Goal: Contribute content: Add original content to the website for others to see

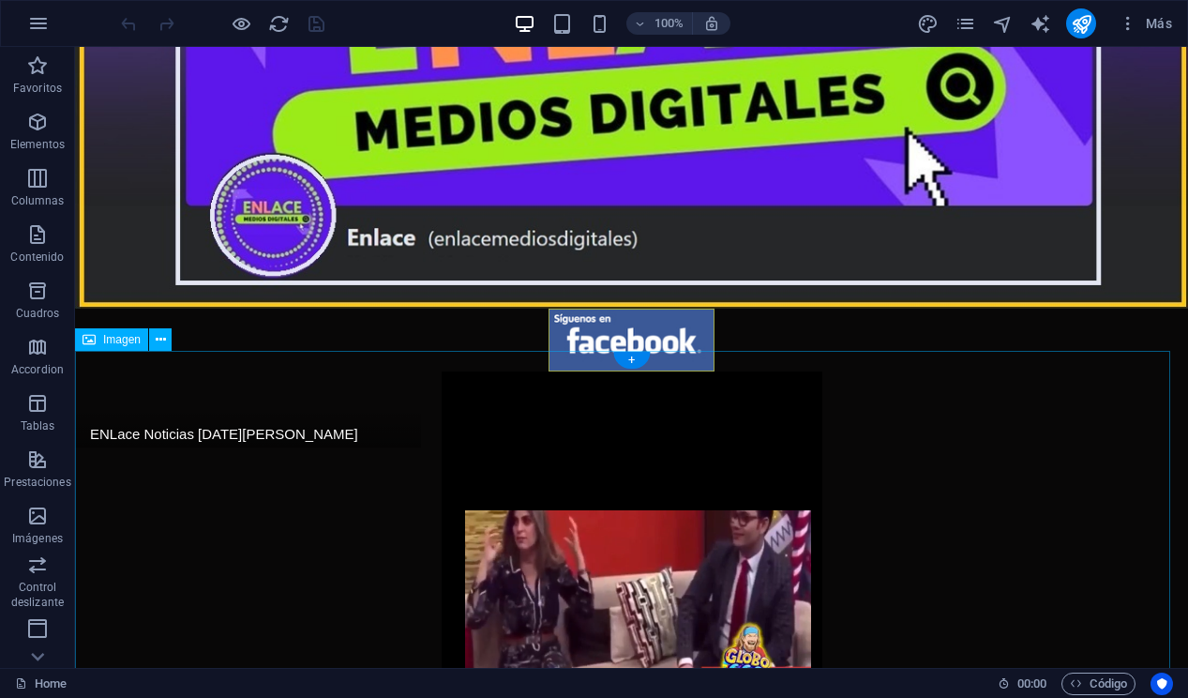
scroll to position [234, 0]
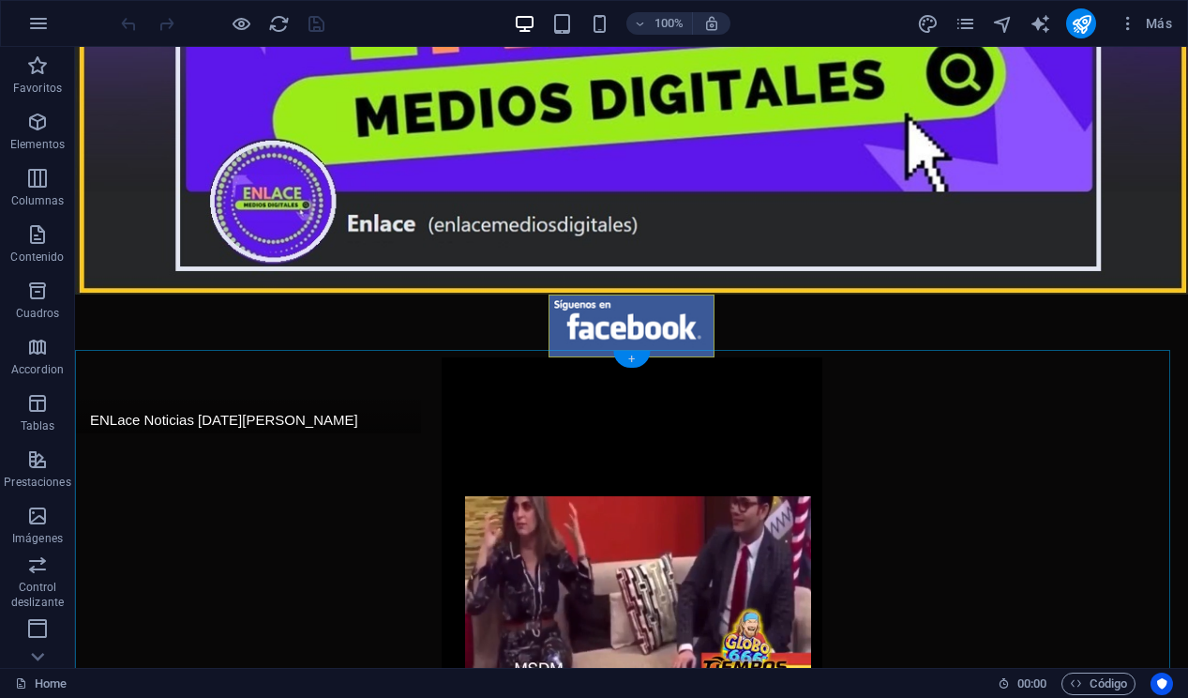
click at [627, 359] on div "+" at bounding box center [631, 359] width 37 height 17
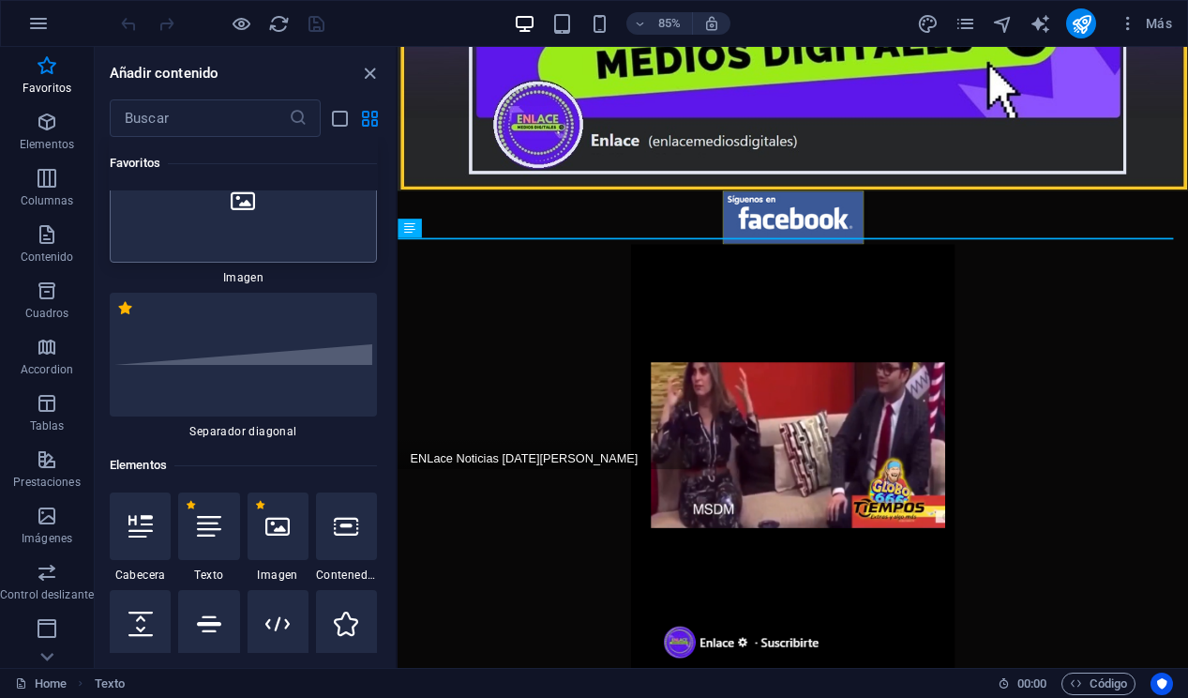
scroll to position [0, 0]
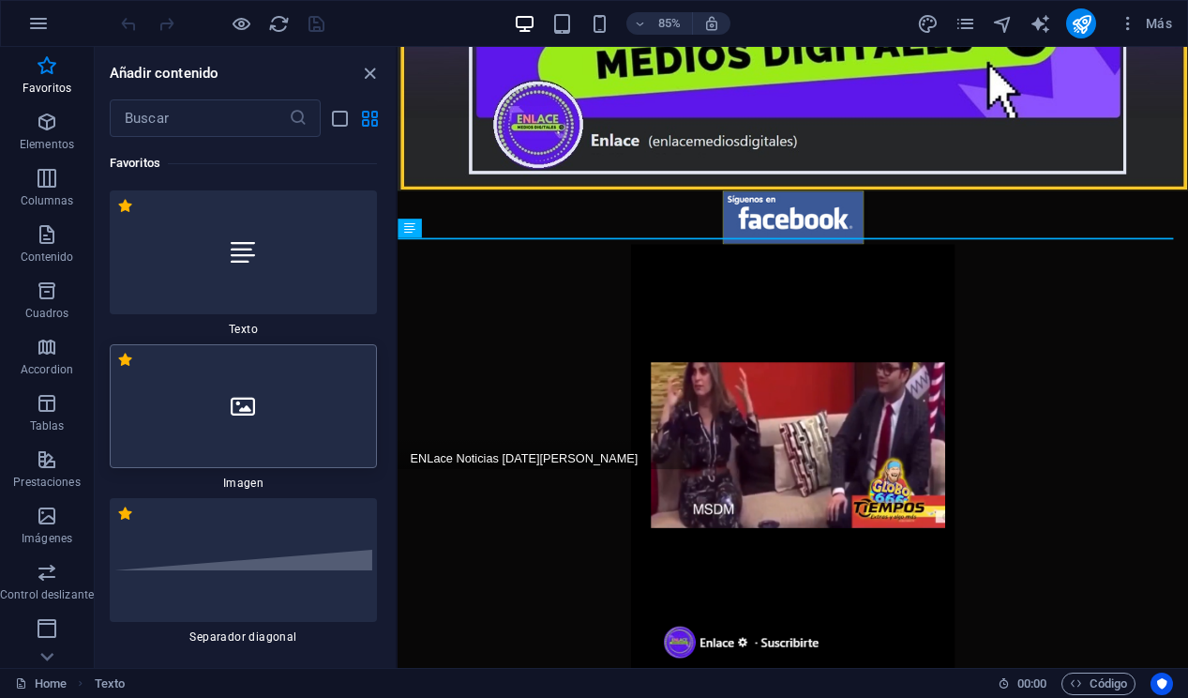
click at [288, 384] on div at bounding box center [243, 406] width 267 height 124
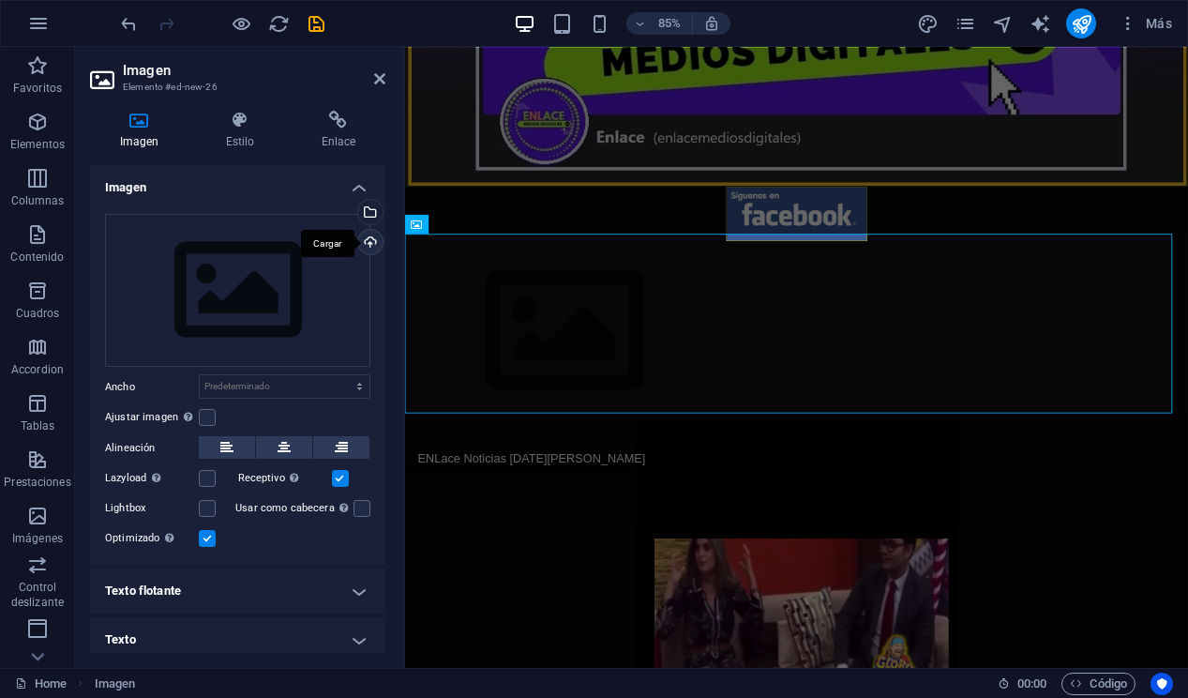
click at [362, 245] on div "Cargar" at bounding box center [368, 244] width 28 height 28
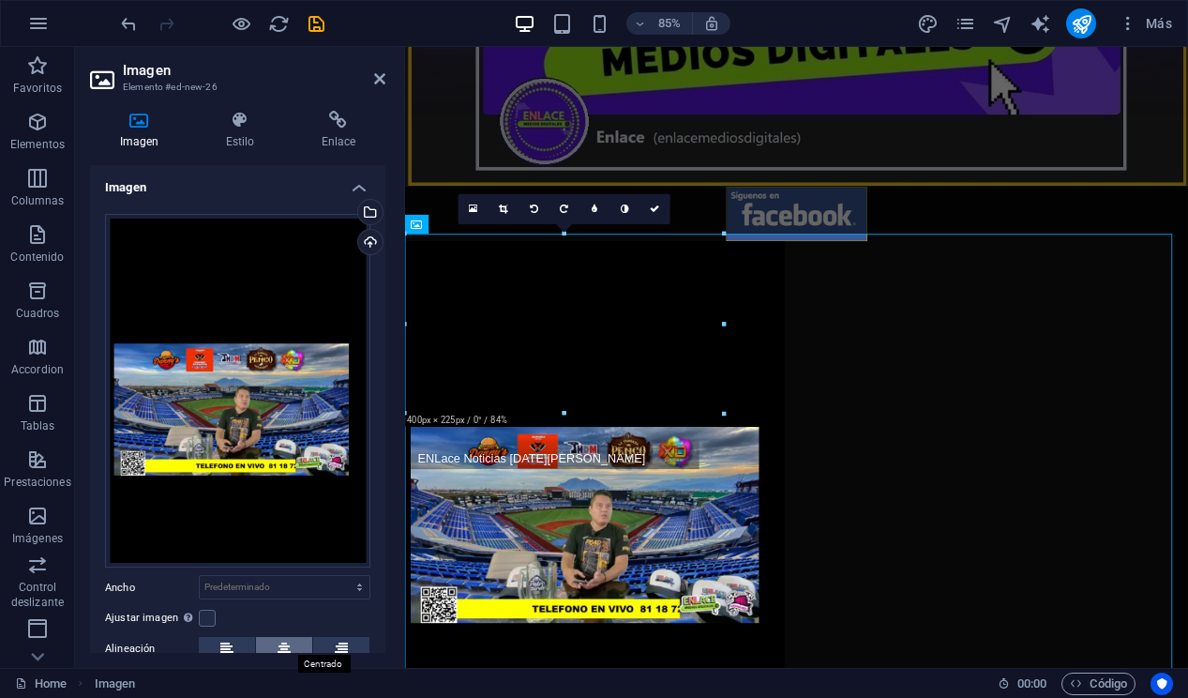
click at [294, 648] on button at bounding box center [284, 648] width 56 height 23
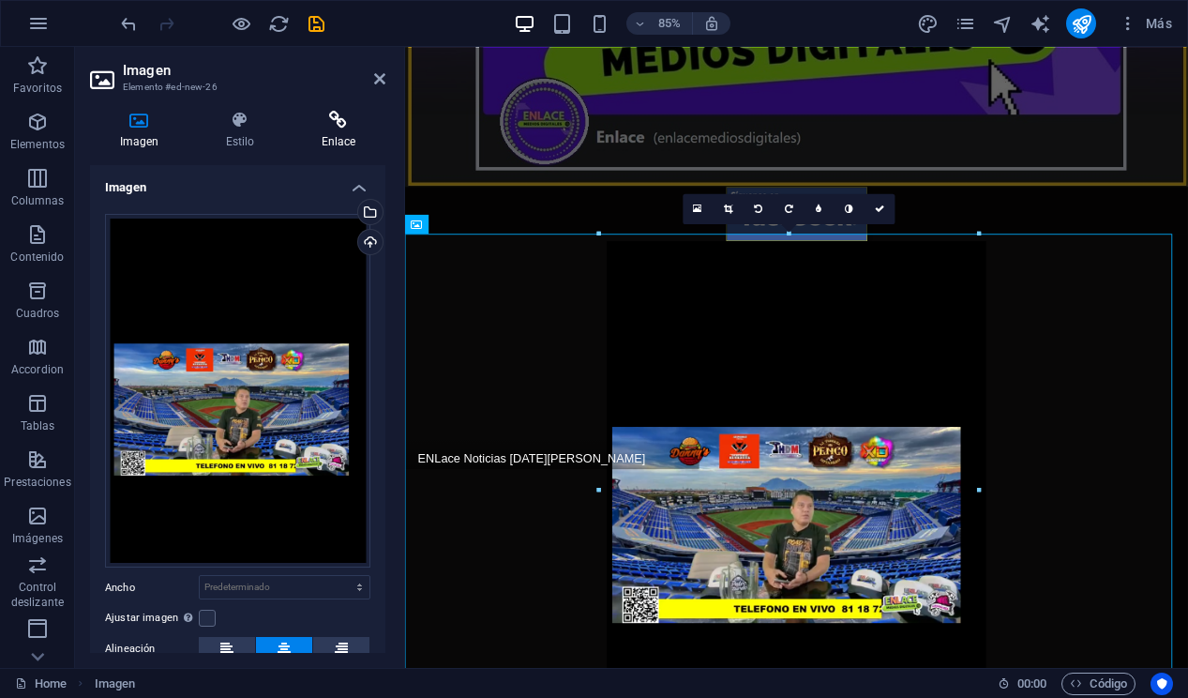
click at [314, 130] on h4 "Enlace" at bounding box center [339, 130] width 94 height 39
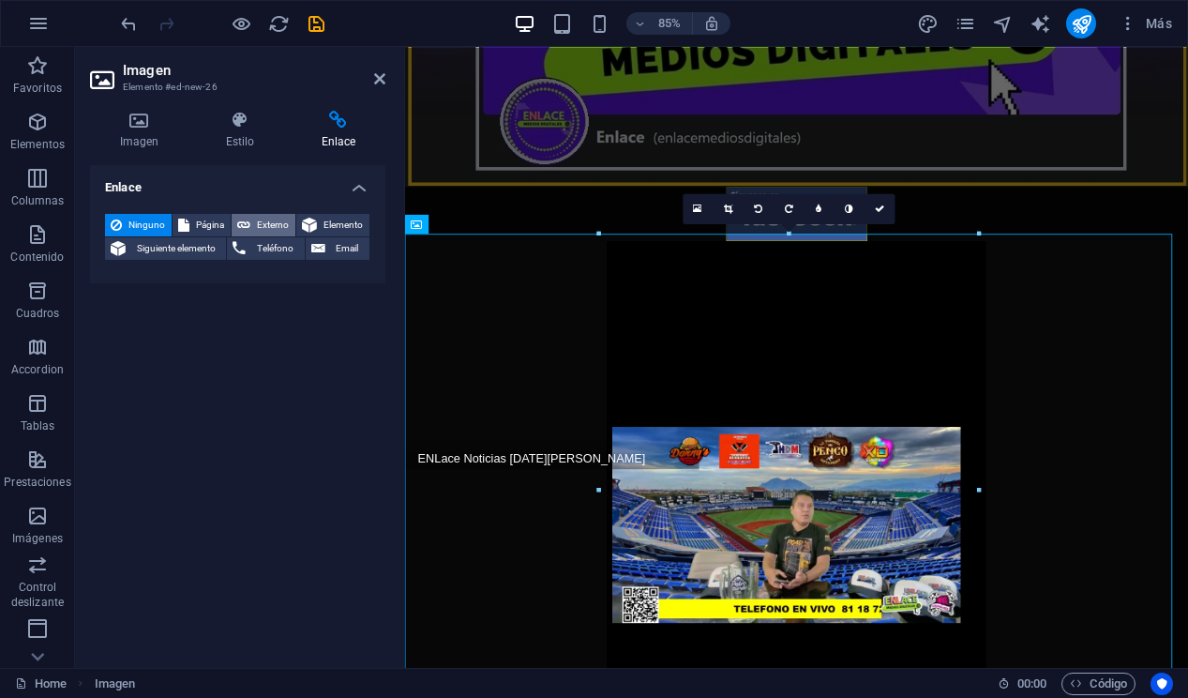
click at [260, 214] on span "Externo" at bounding box center [273, 225] width 34 height 23
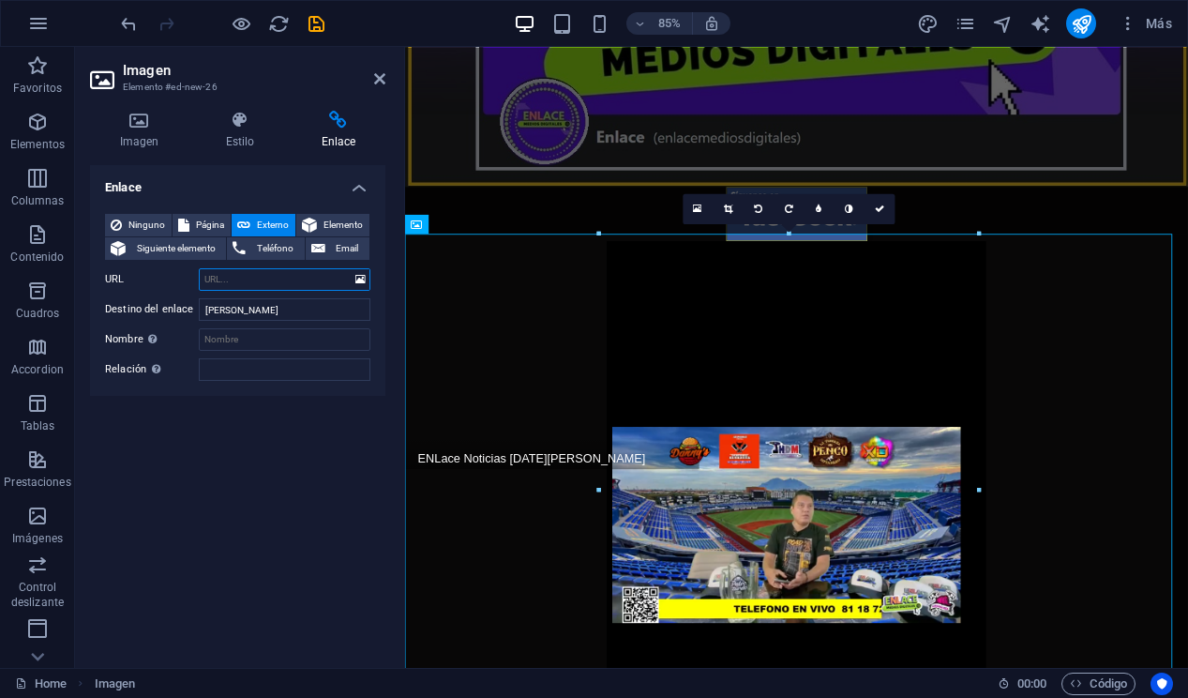
select select "blank"
paste input "[URL][DOMAIN_NAME]"
type input "[URL][DOMAIN_NAME]"
click at [314, 16] on icon "save" at bounding box center [317, 24] width 22 height 22
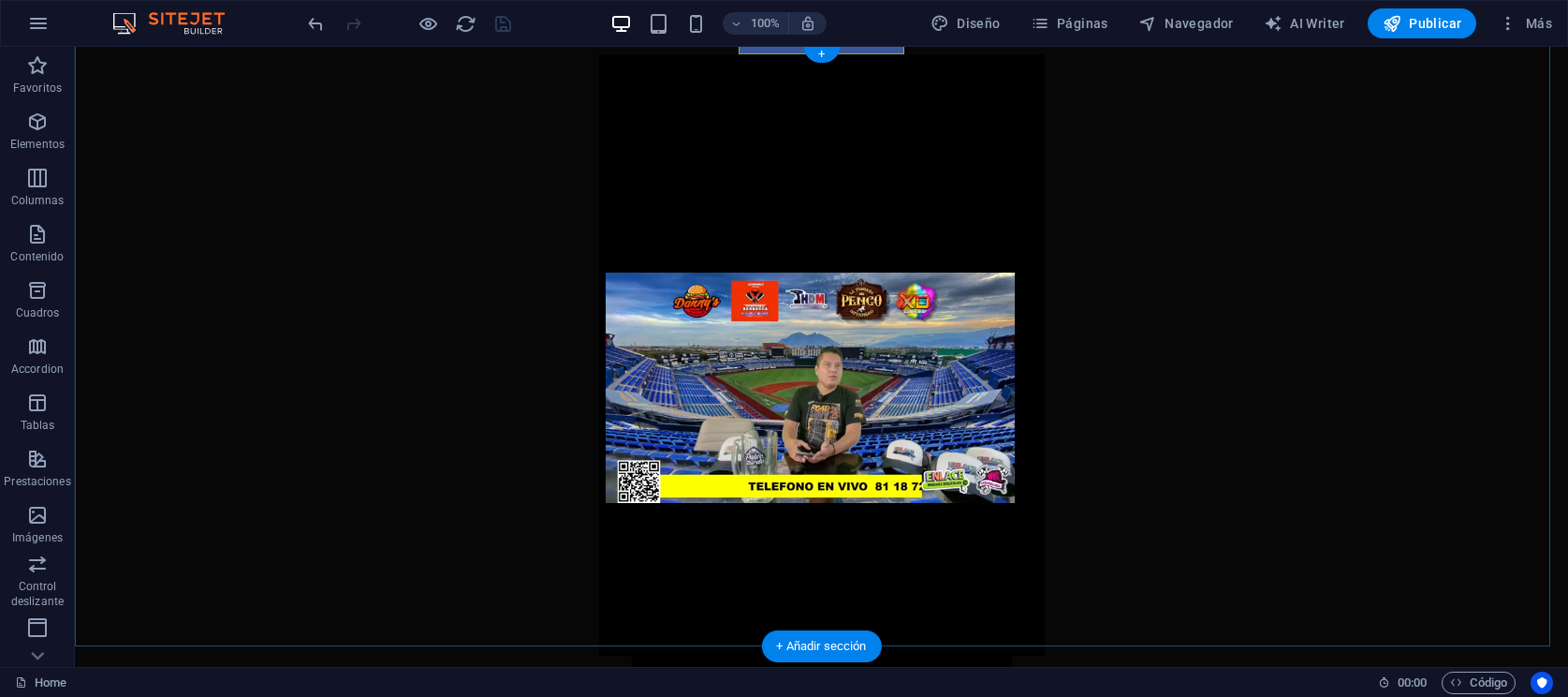
scroll to position [819, 0]
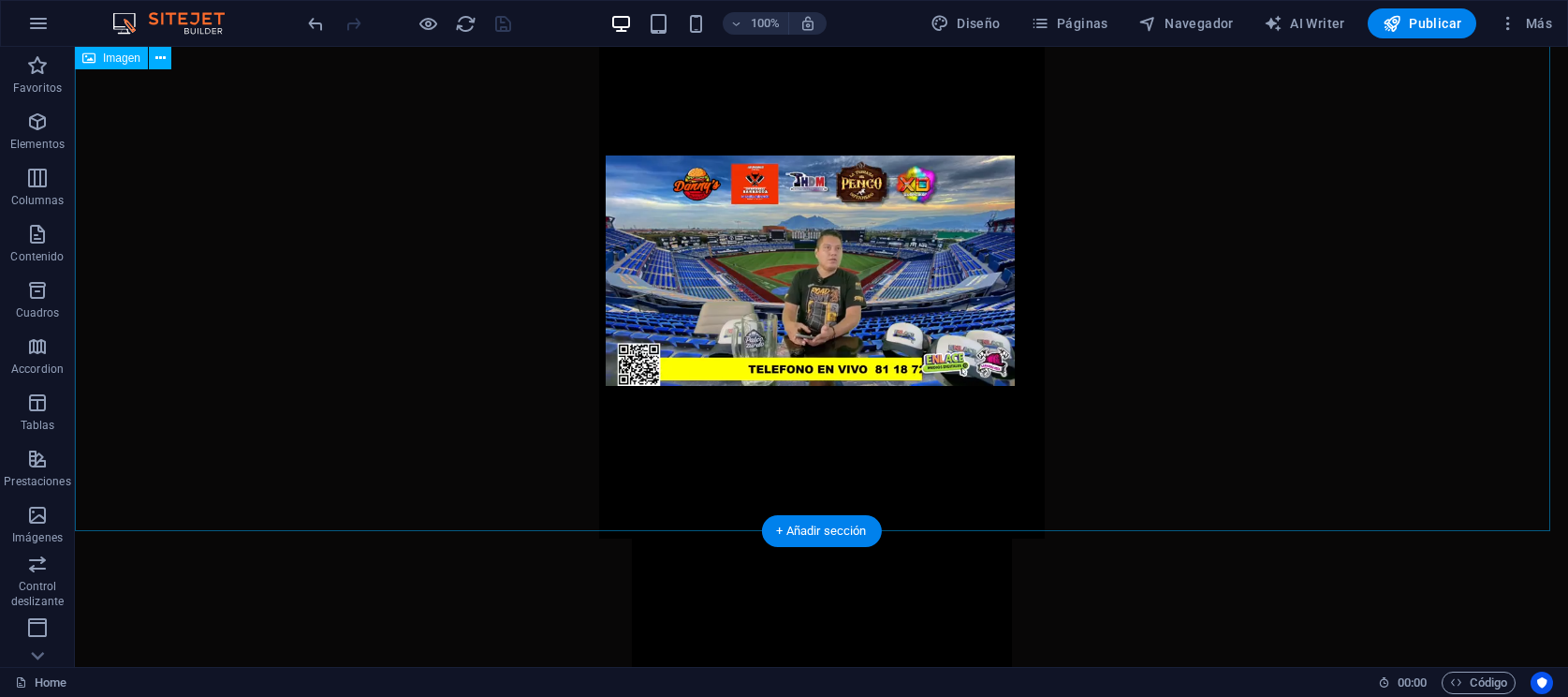
click at [982, 287] on figure at bounding box center [821, 238] width 1493 height 601
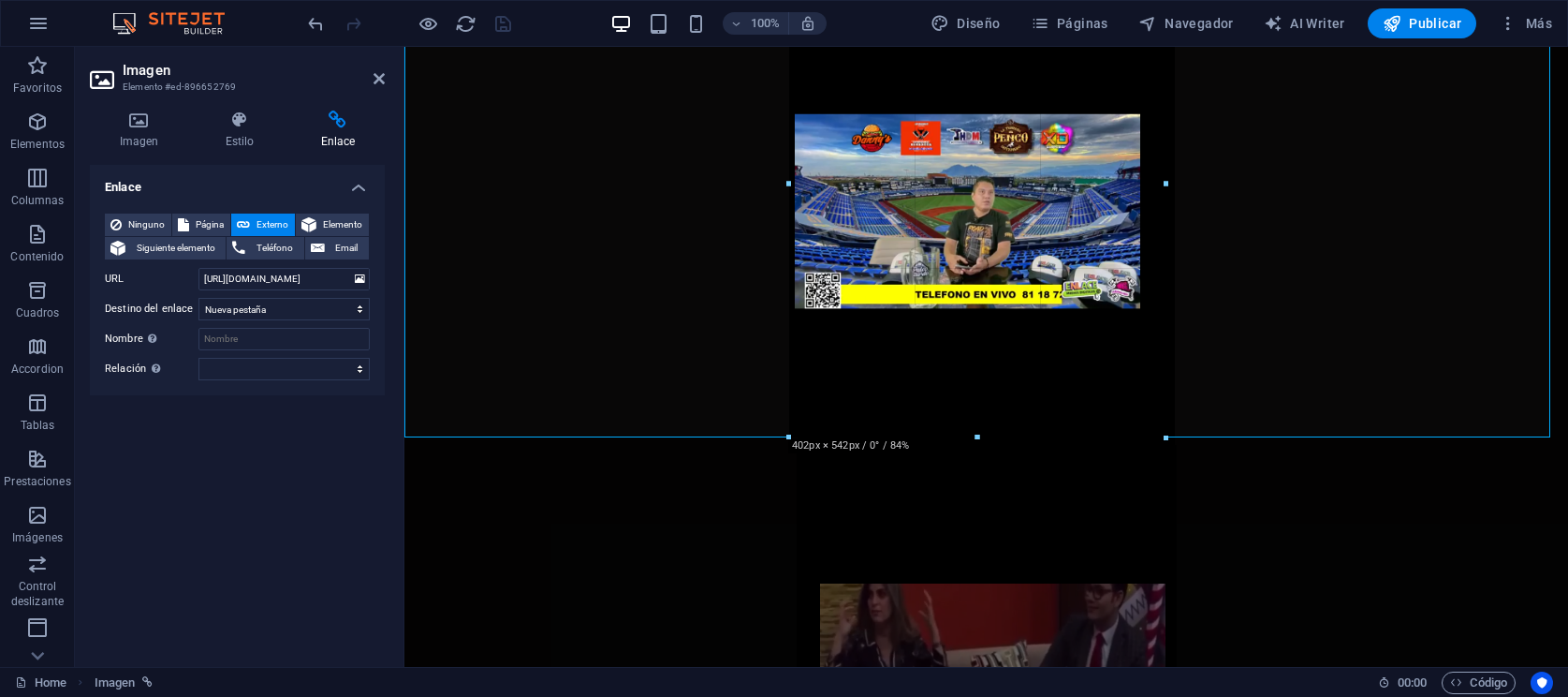
drag, startPoint x: 1200, startPoint y: 529, endPoint x: 1126, endPoint y: 435, distance: 119.6
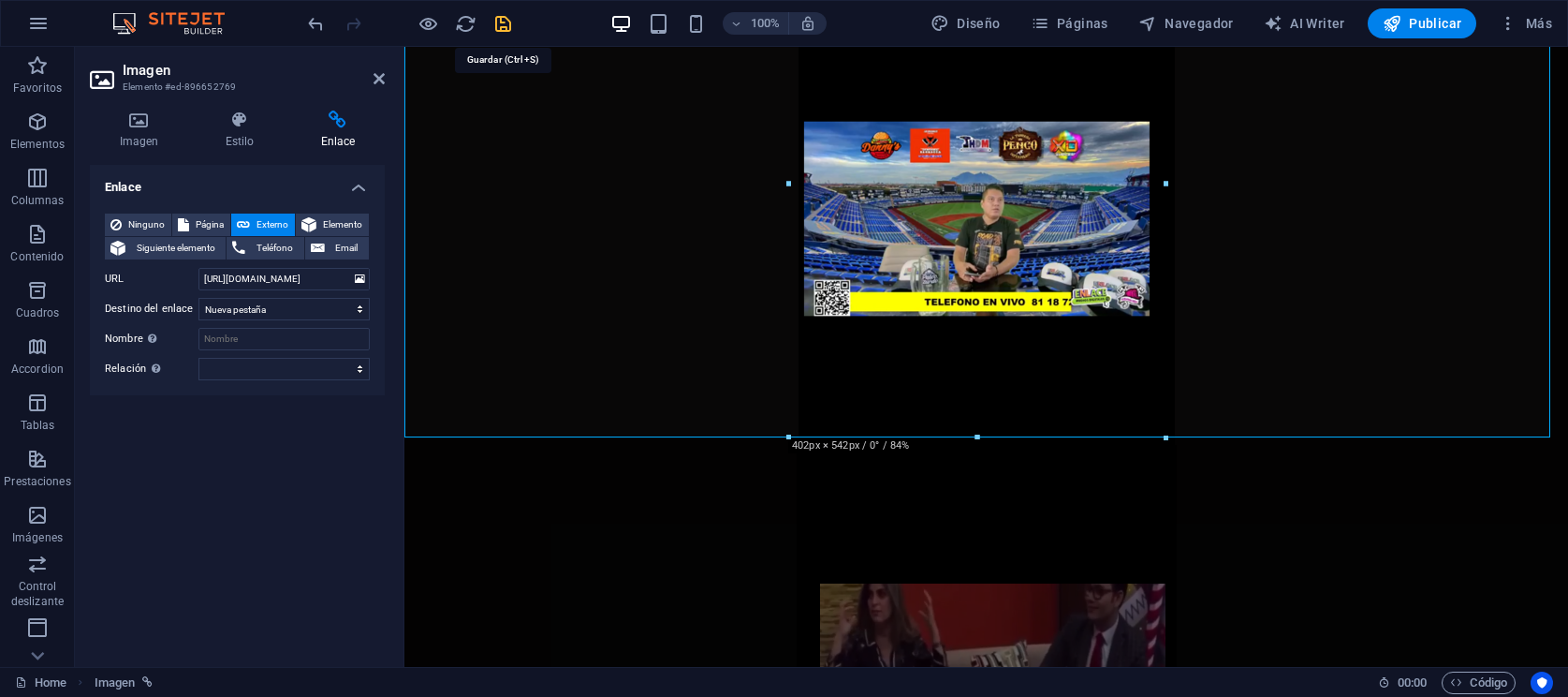
drag, startPoint x: 513, startPoint y: 32, endPoint x: 933, endPoint y: 223, distance: 461.4
click at [513, 32] on icon "save" at bounding box center [503, 24] width 22 height 22
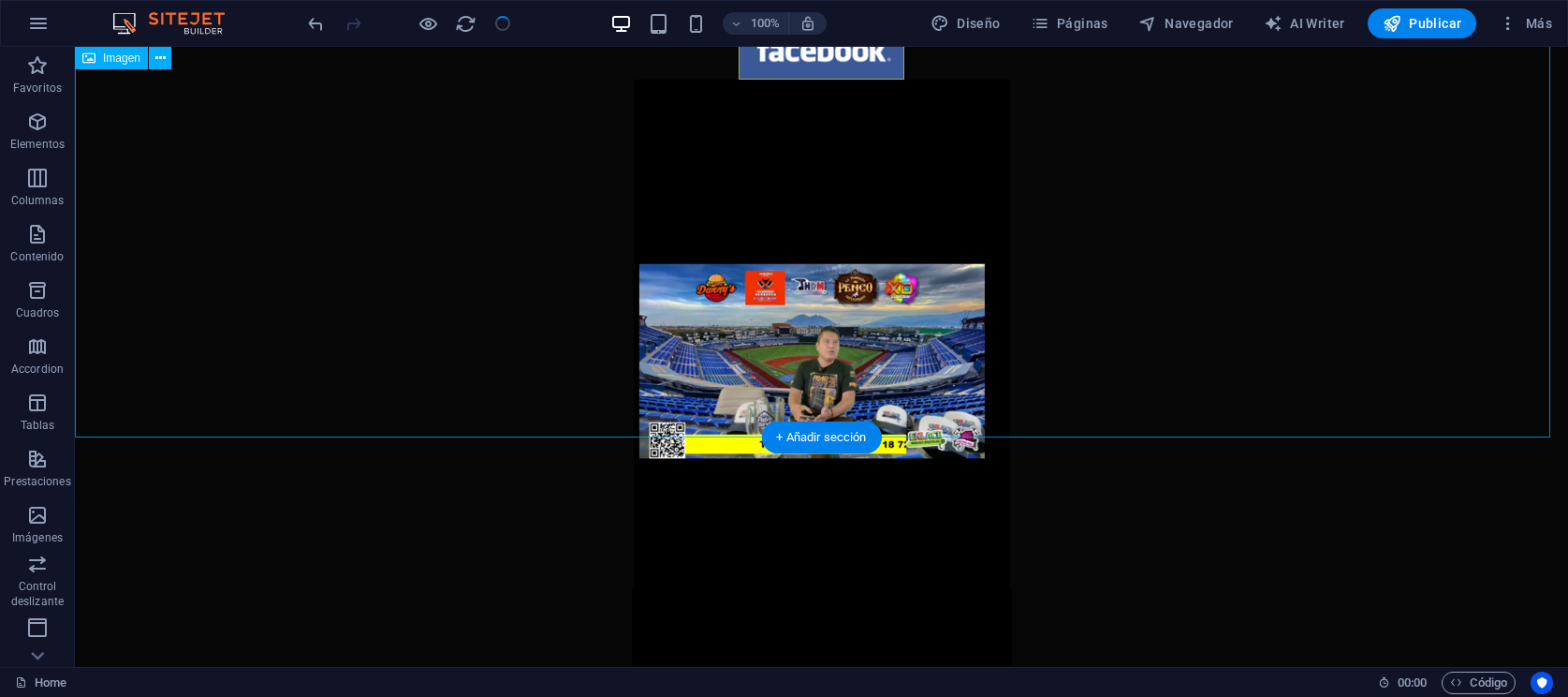
scroll to position [819, 0]
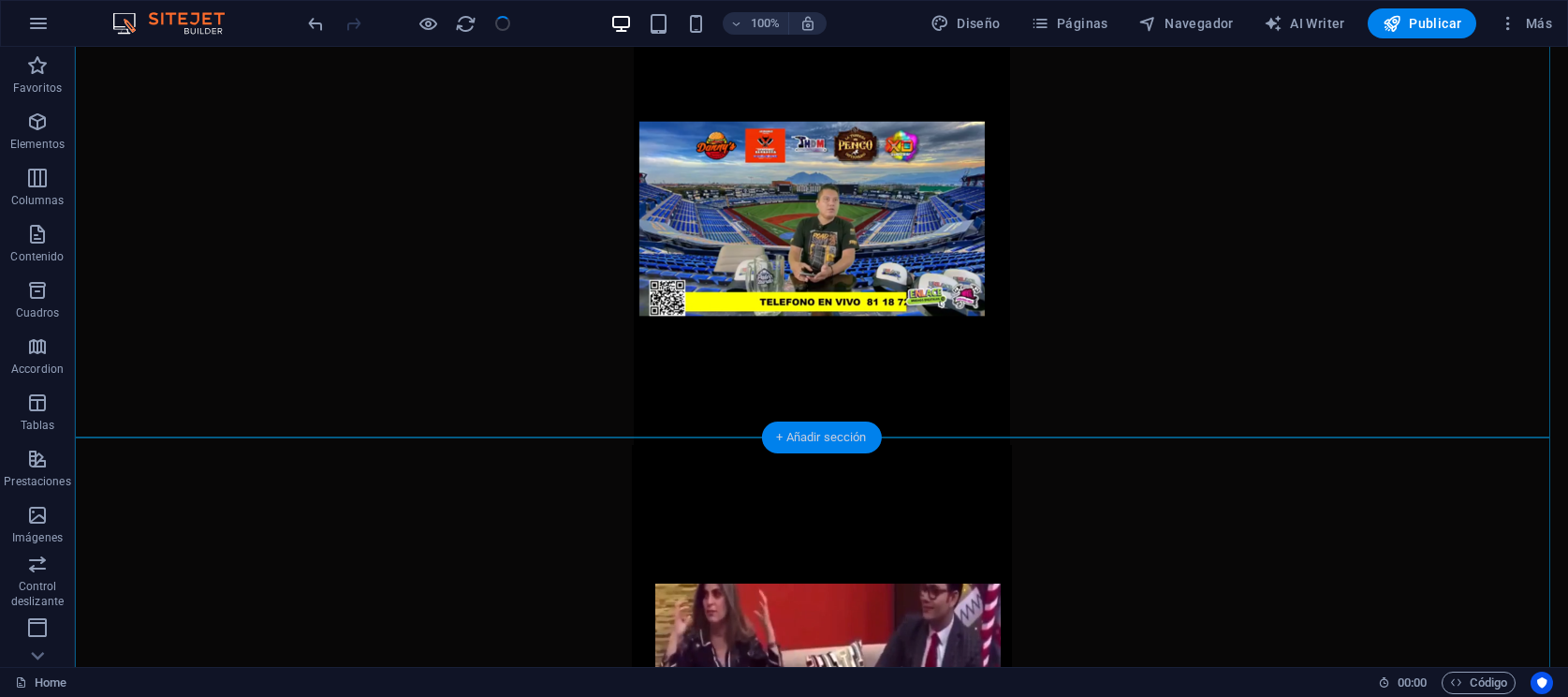
click at [867, 434] on div "+ Añadir sección" at bounding box center [821, 437] width 120 height 32
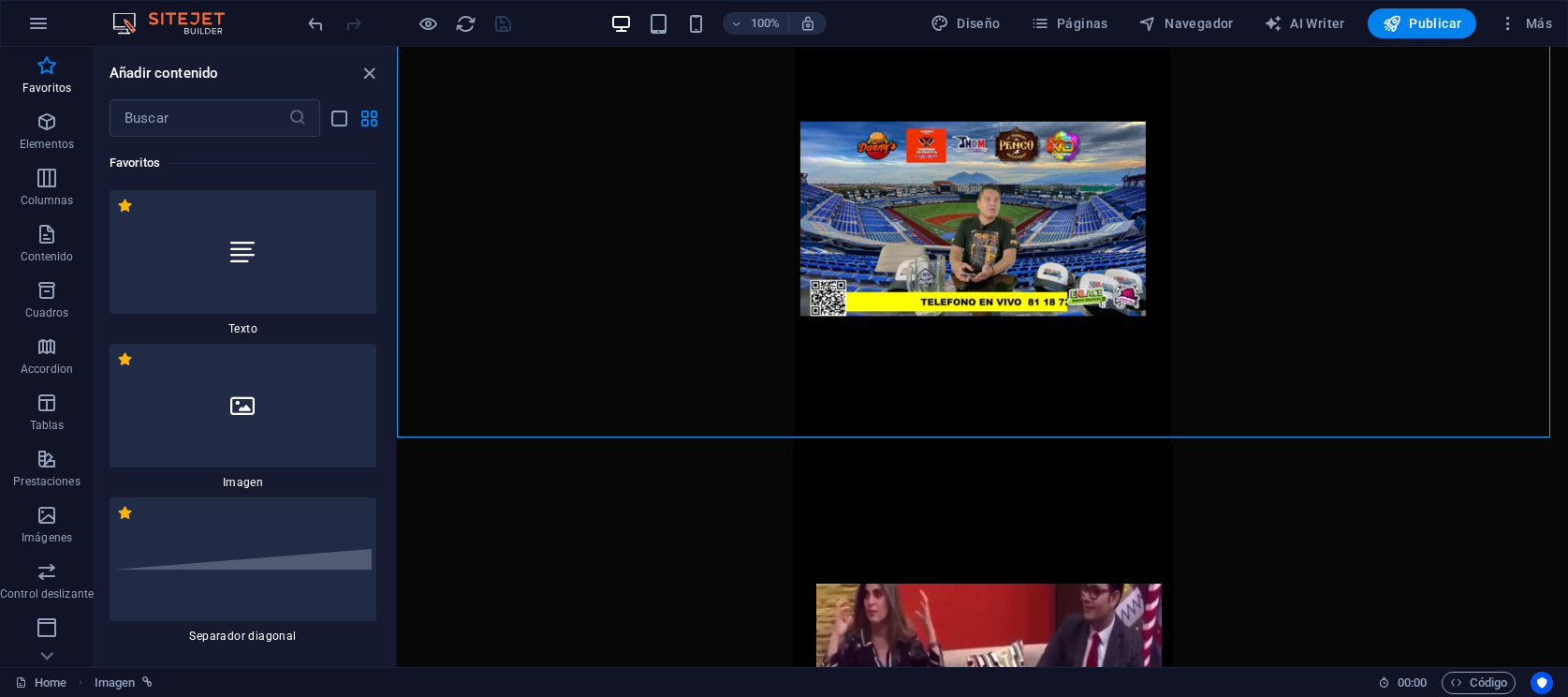
scroll to position [234, 0]
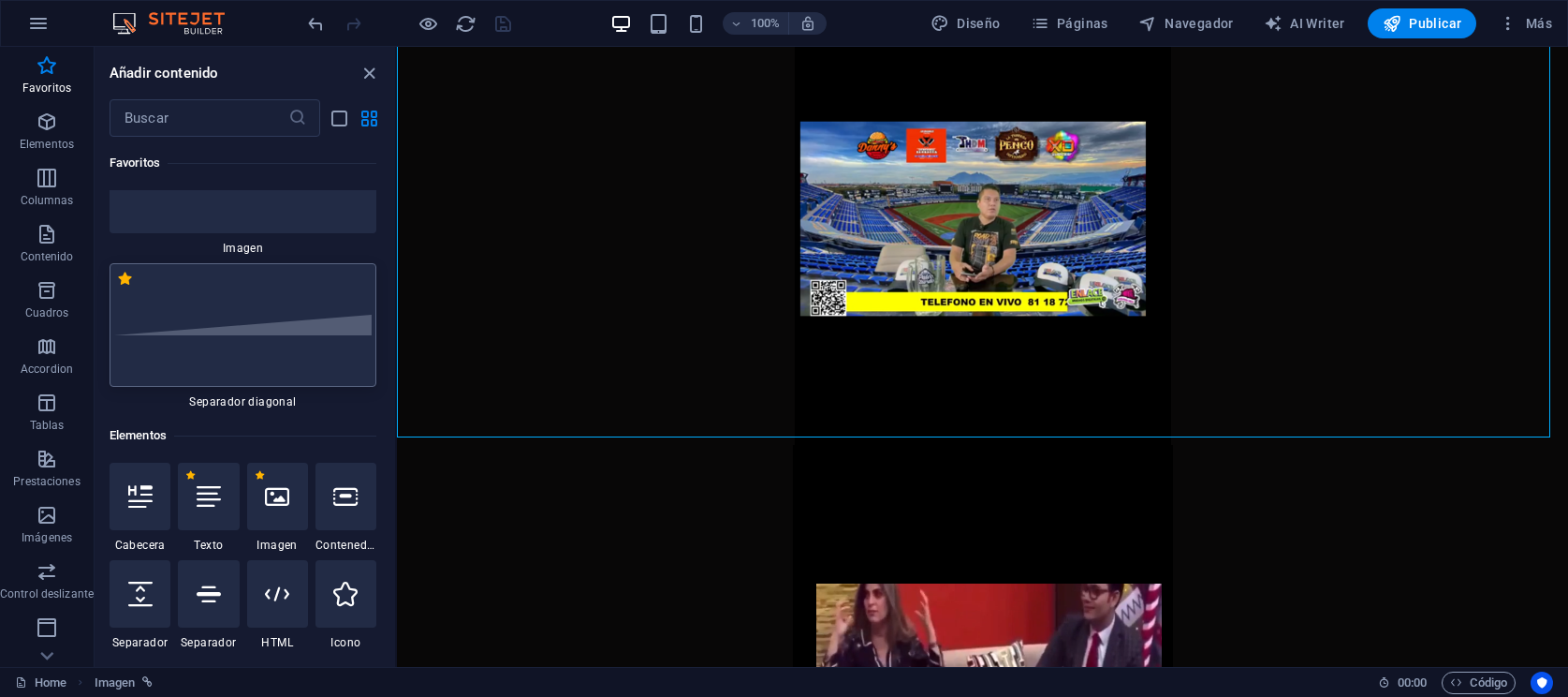
click at [302, 368] on div at bounding box center [243, 325] width 267 height 124
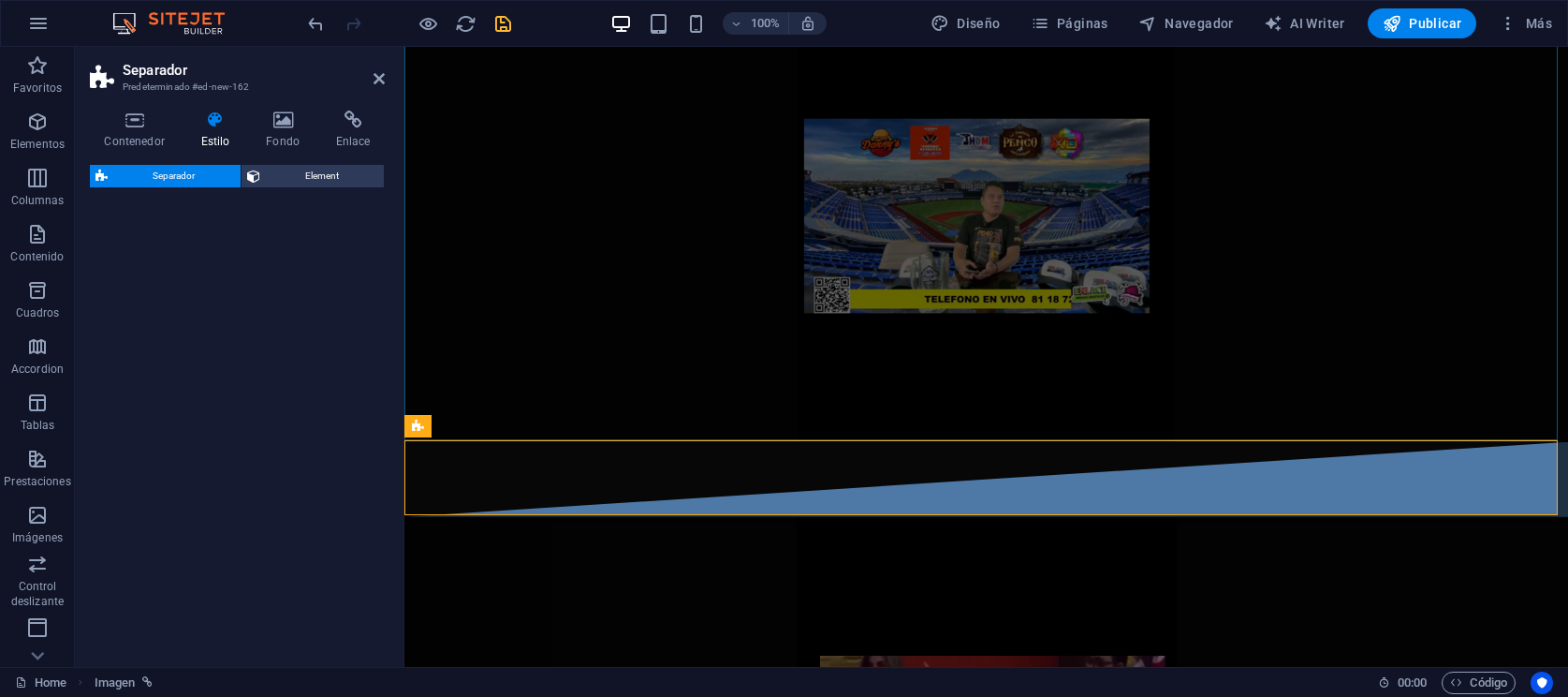
select select "diagonal"
select select "rem"
select select "preset-separator-v3-diagonal"
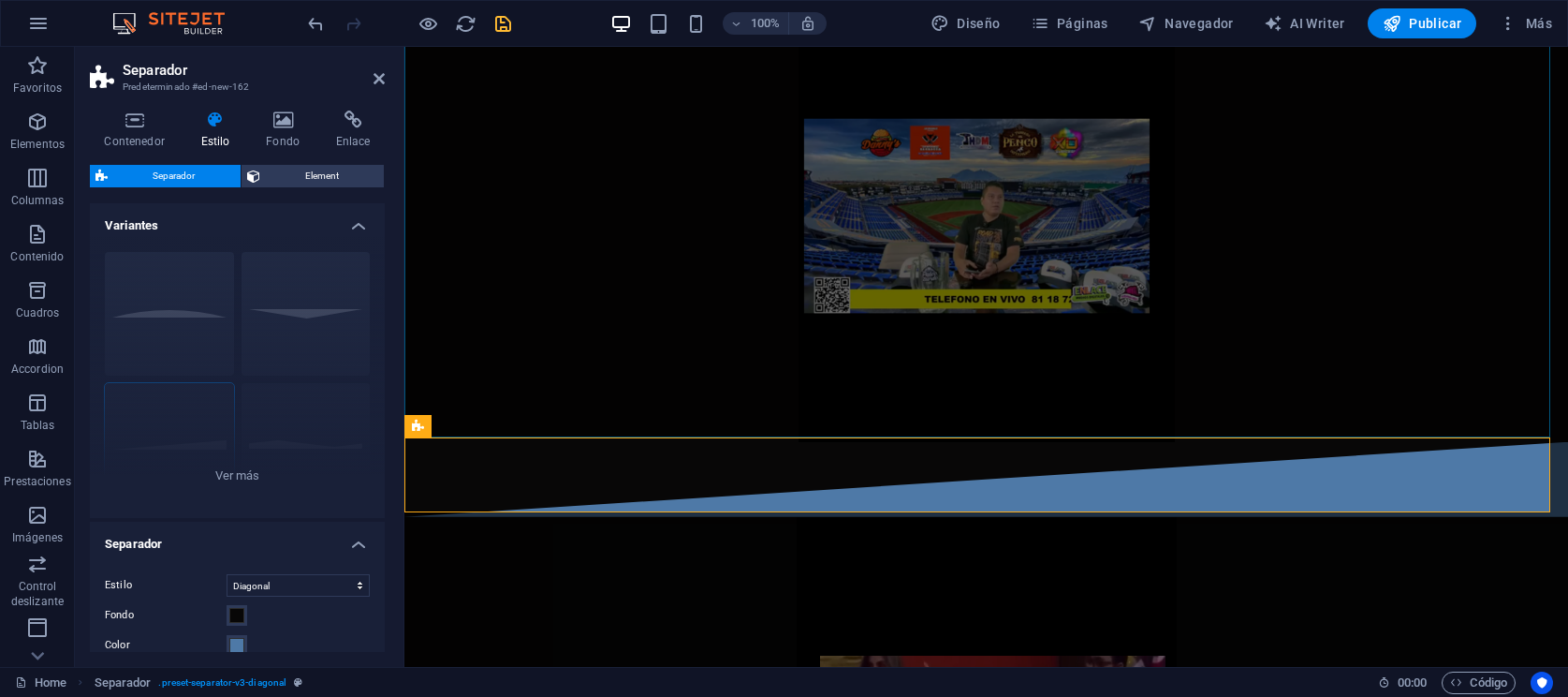
scroll to position [677, 0]
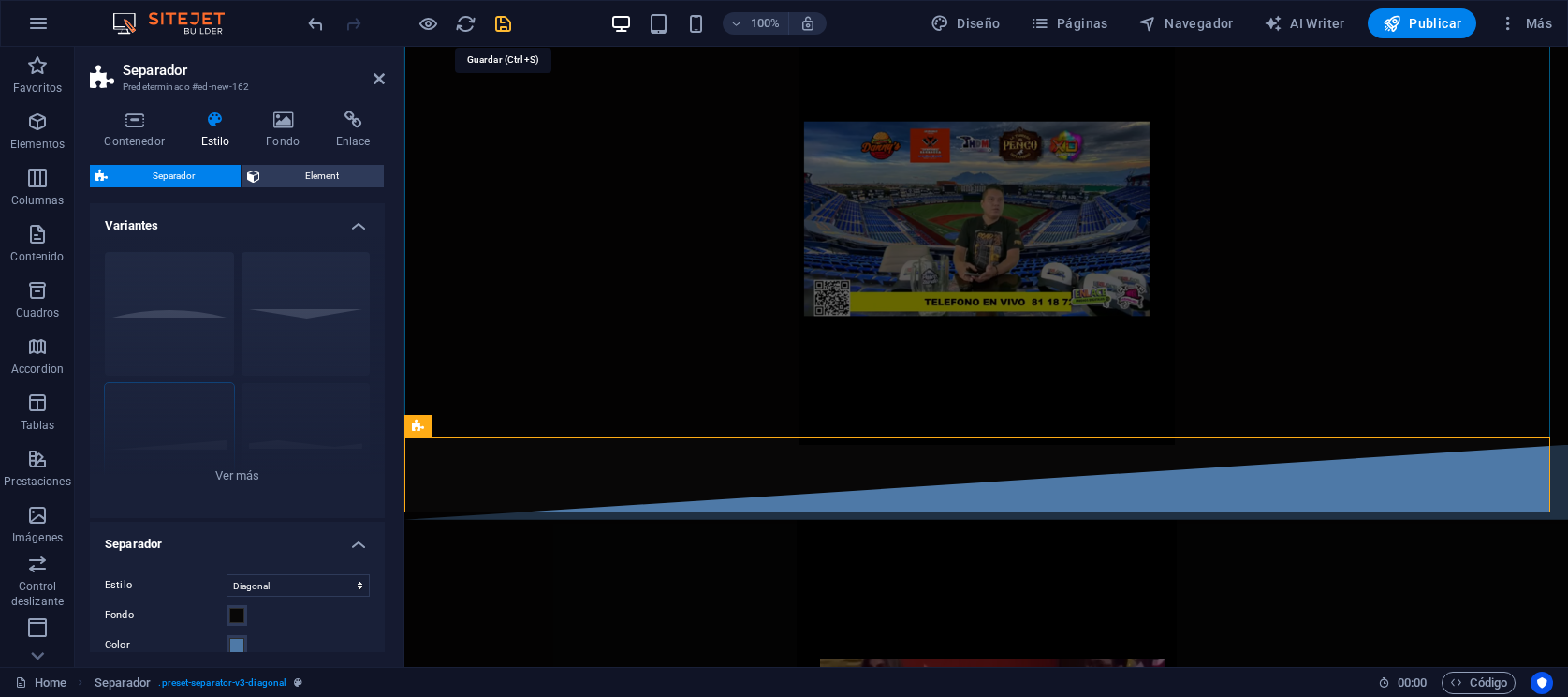
click at [507, 17] on icon "save" at bounding box center [503, 24] width 22 height 22
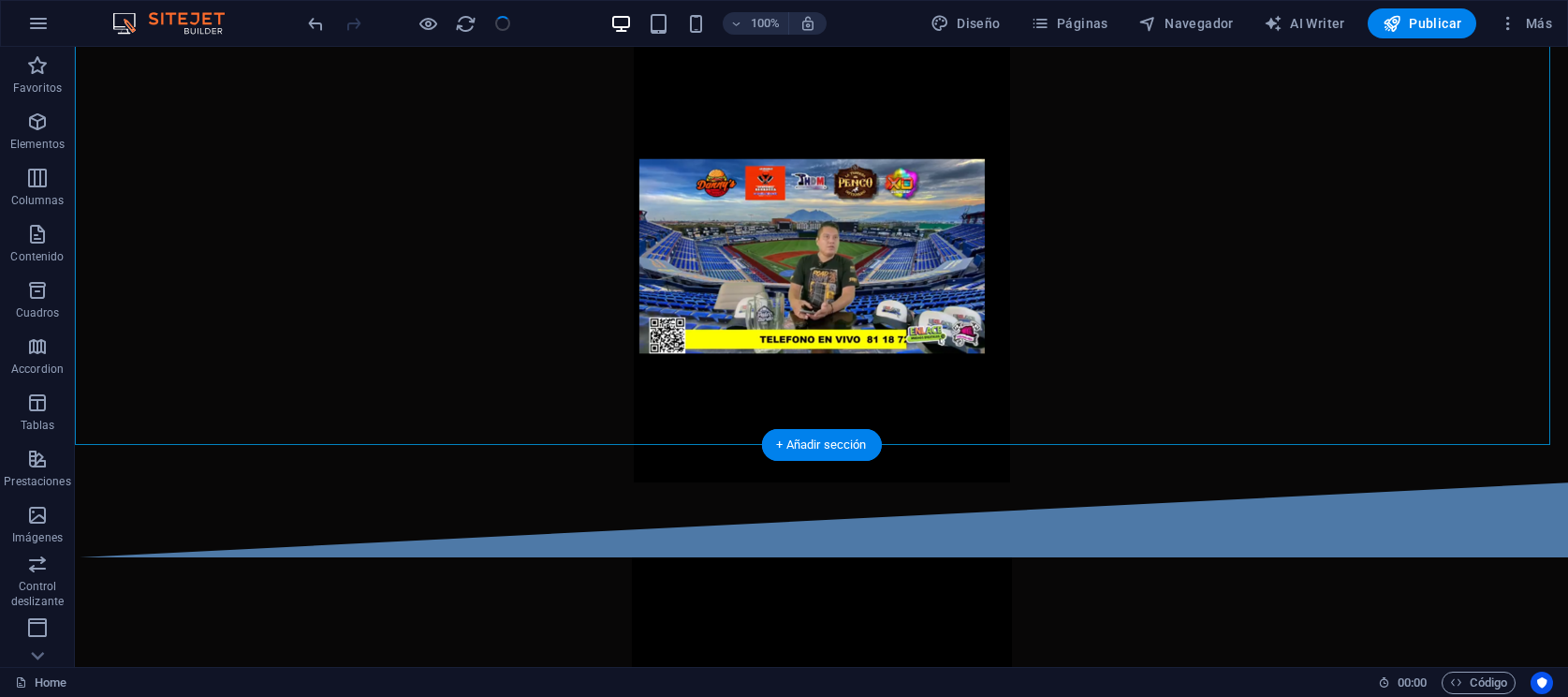
scroll to position [819, 0]
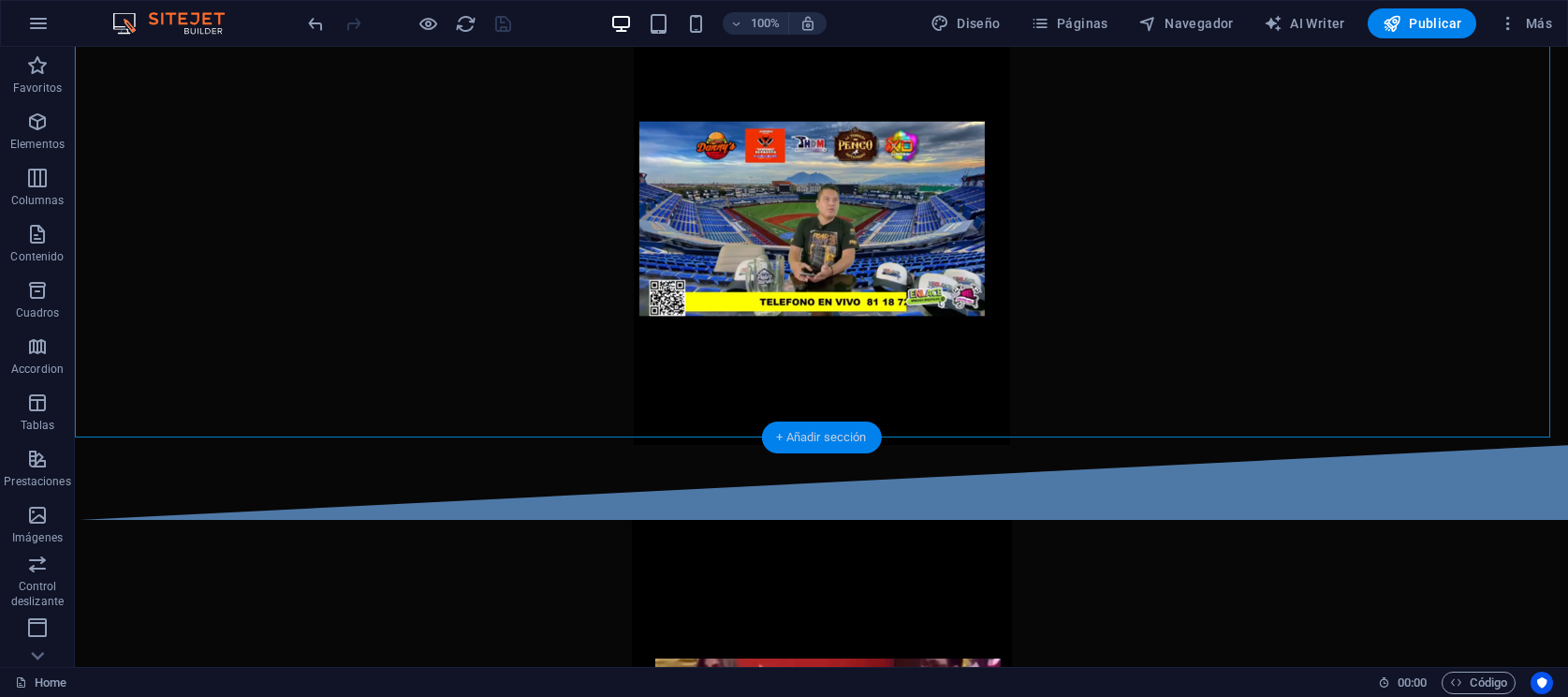
click at [807, 435] on div "+ Añadir sección" at bounding box center [821, 437] width 120 height 32
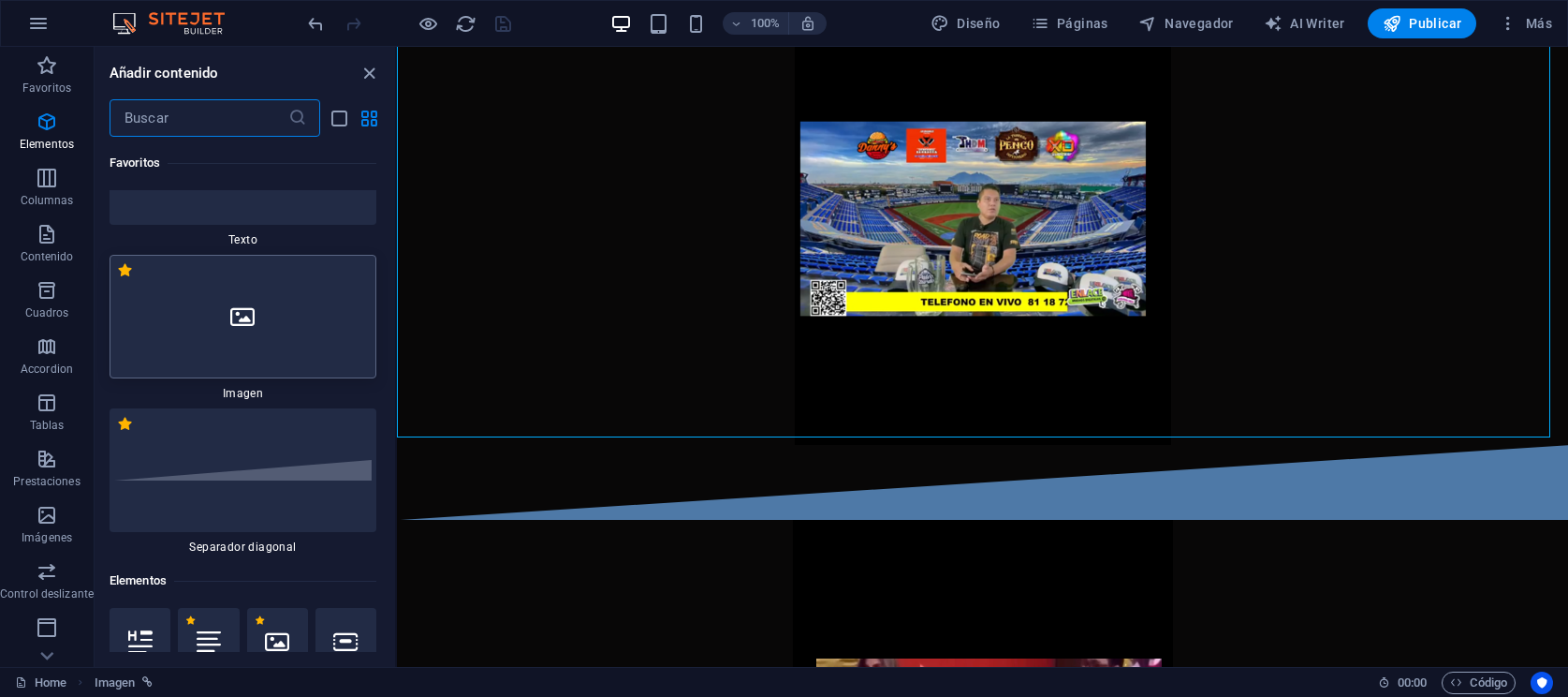
scroll to position [0, 0]
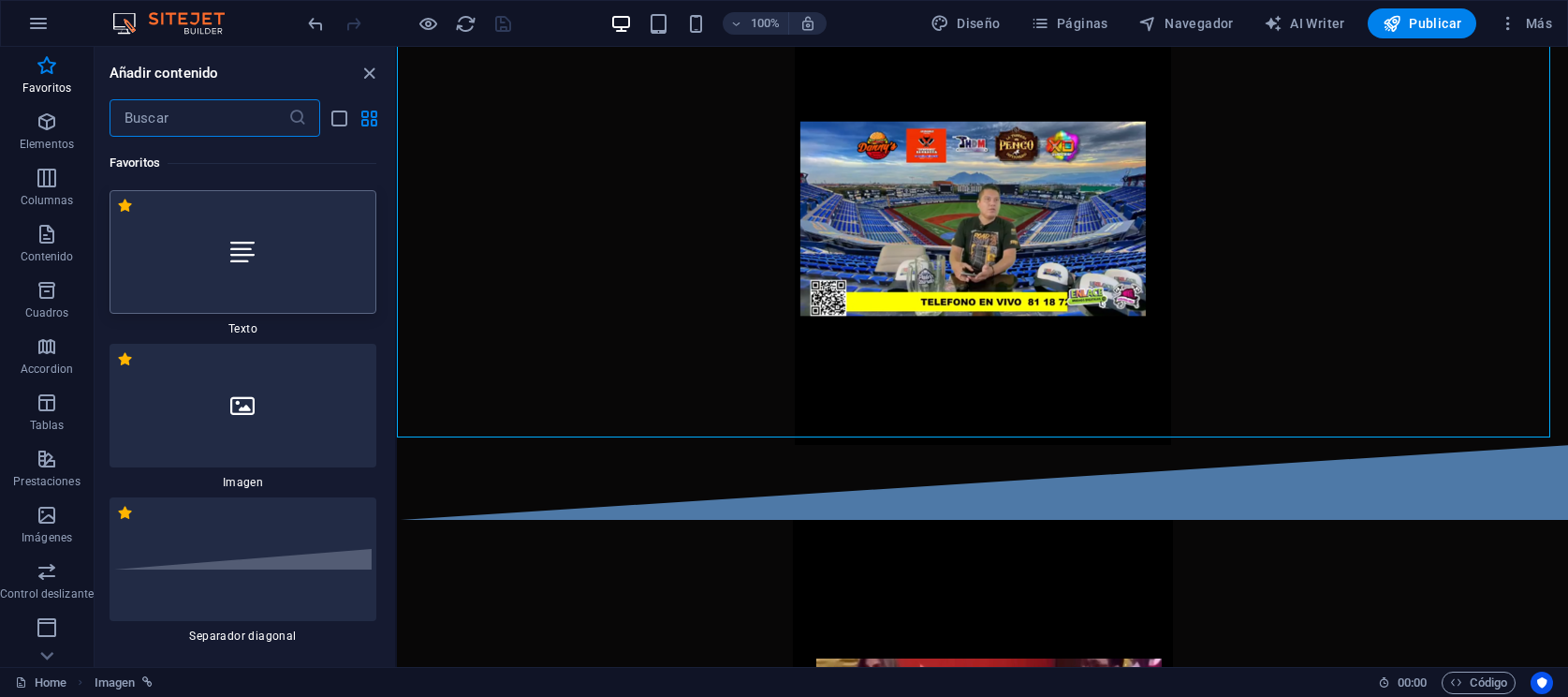
click at [289, 273] on div at bounding box center [243, 252] width 267 height 124
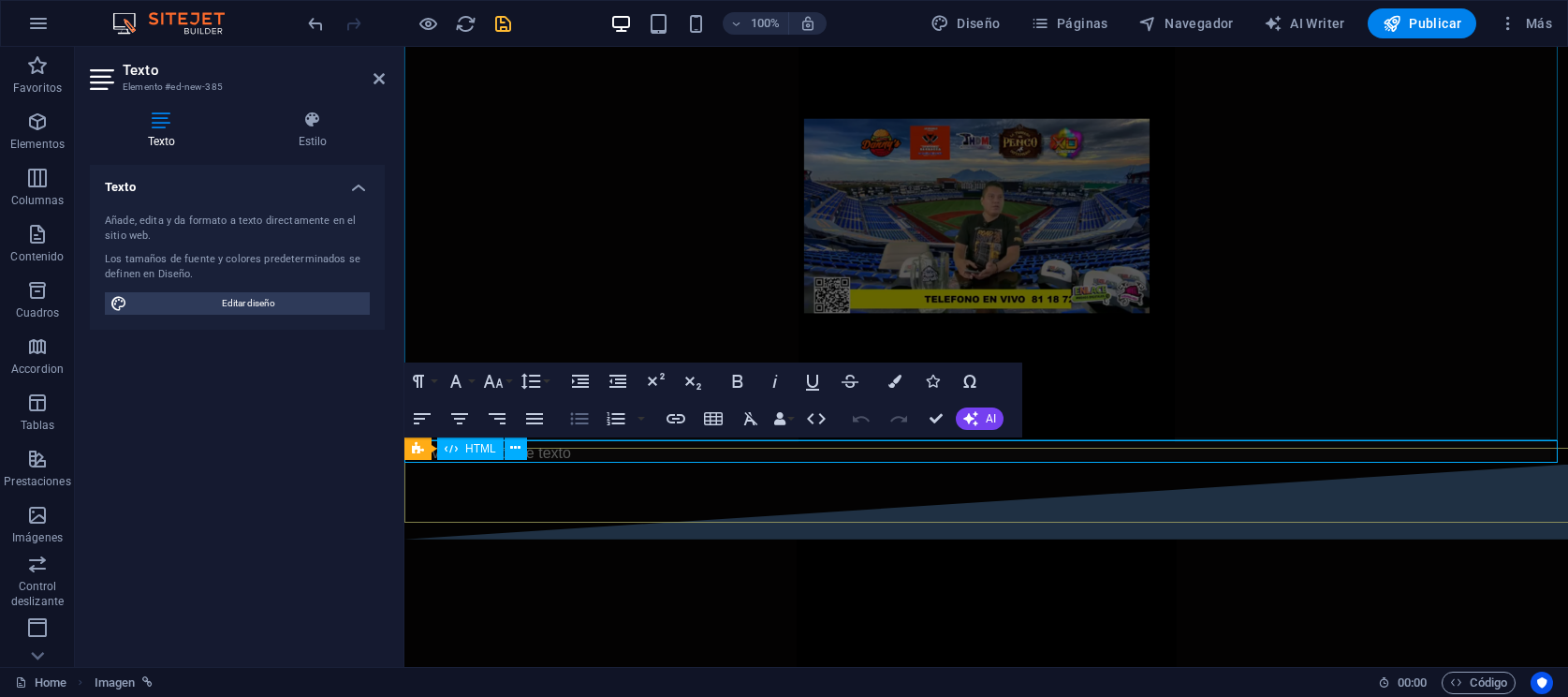
scroll to position [677, 0]
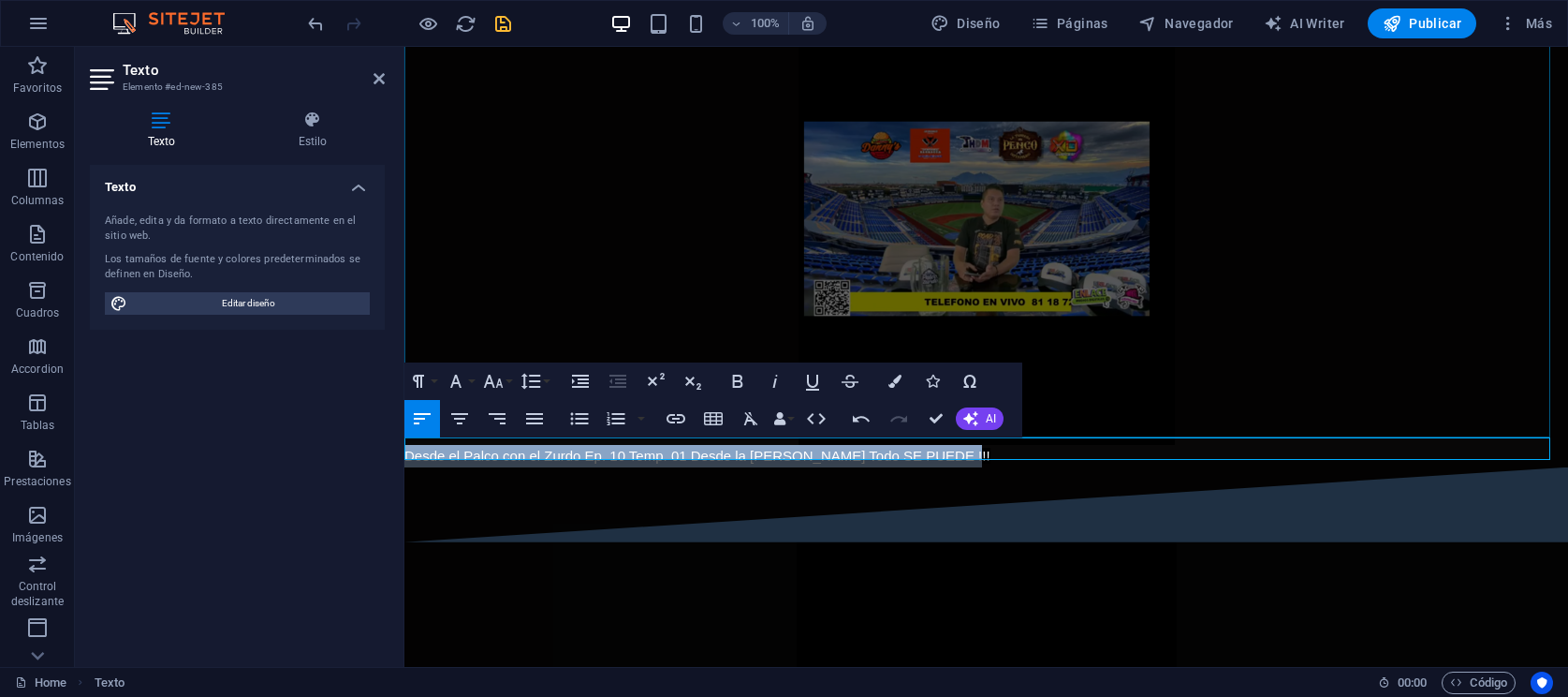
drag, startPoint x: 962, startPoint y: 450, endPoint x: 796, endPoint y: 493, distance: 171.5
click at [469, 412] on icon "button" at bounding box center [459, 418] width 23 height 23
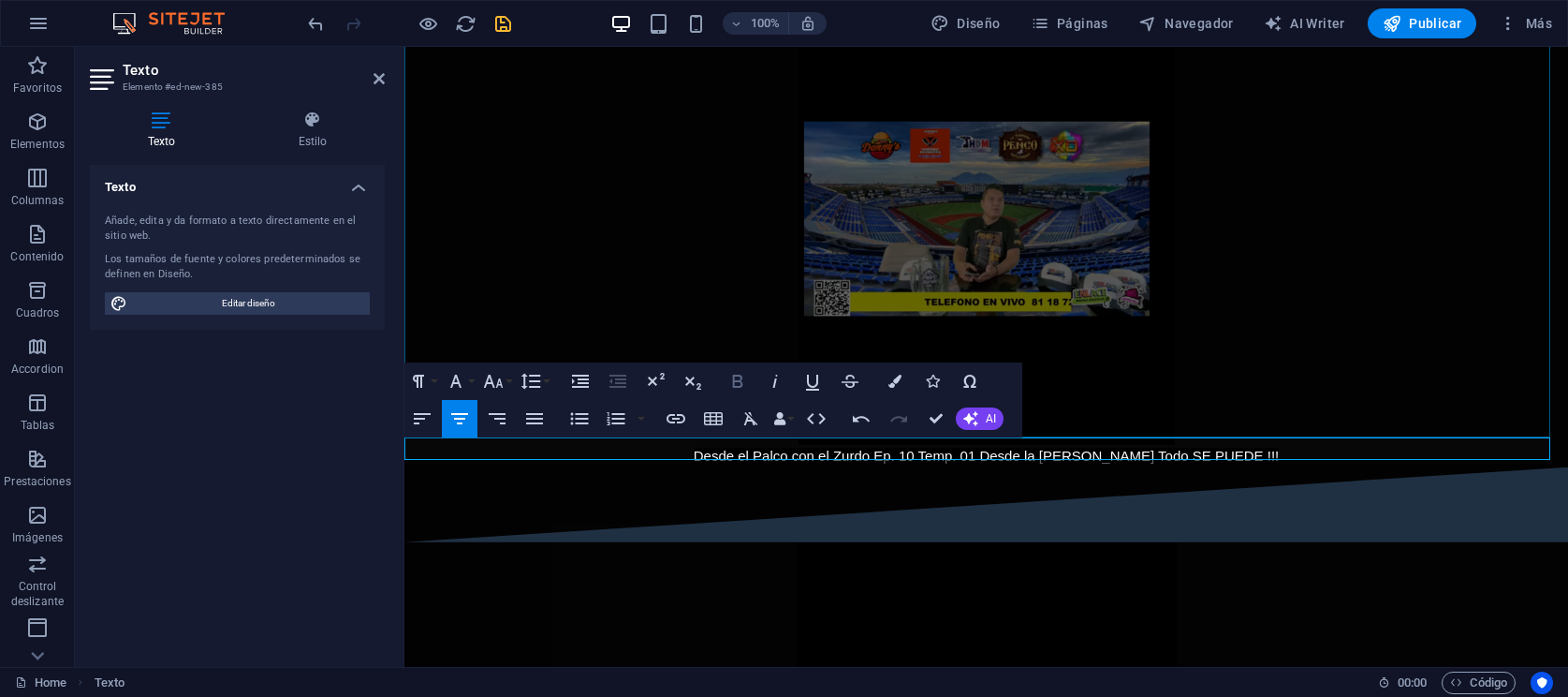
click at [737, 369] on icon "button" at bounding box center [738, 380] width 23 height 23
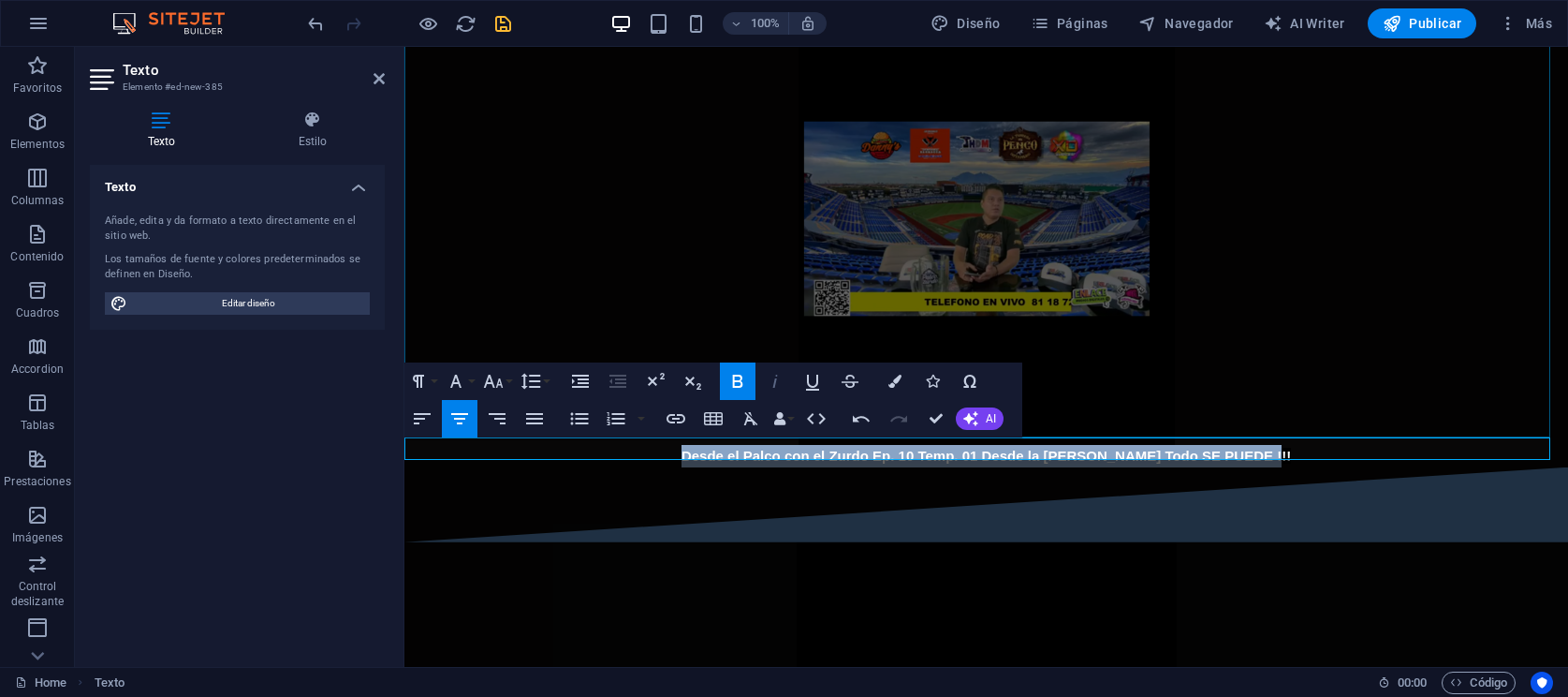
click at [761, 373] on button "Italic" at bounding box center [776, 381] width 36 height 38
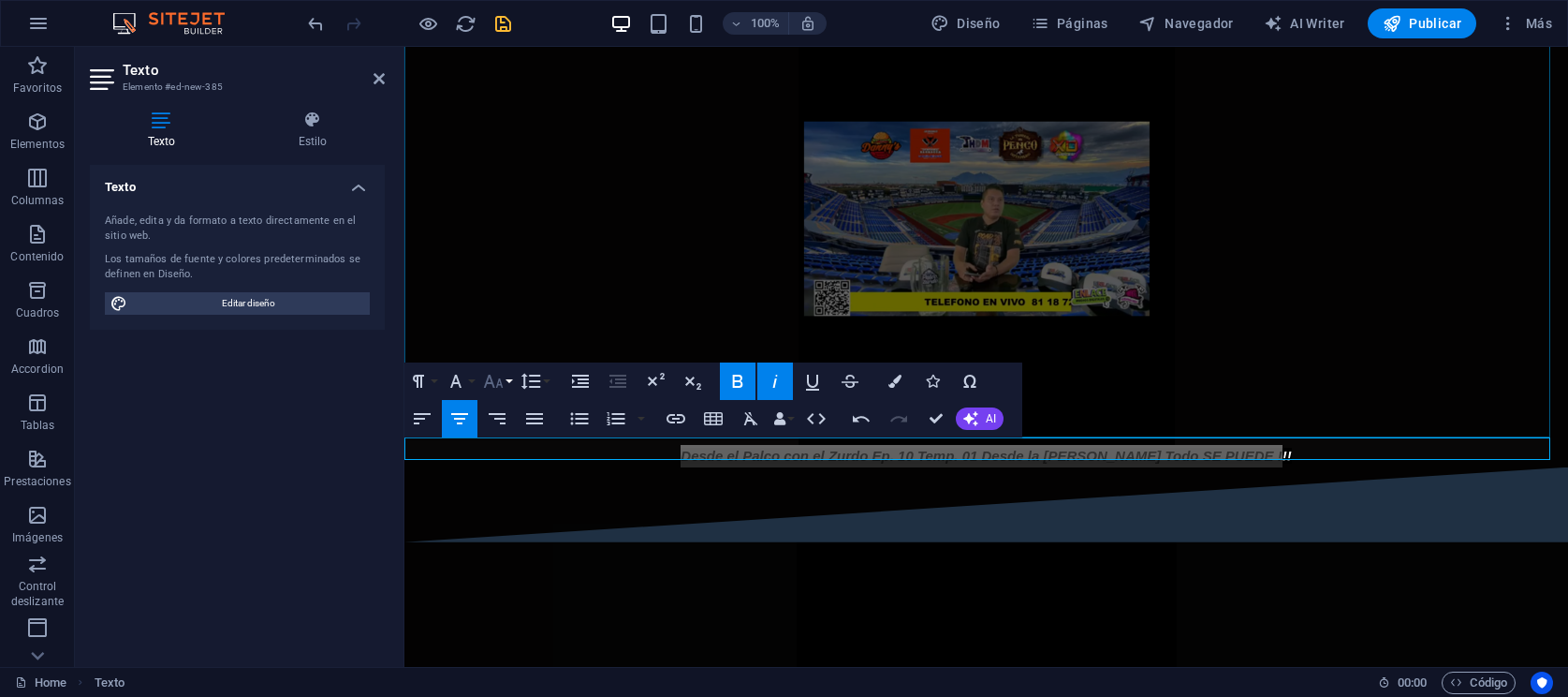
click at [494, 374] on icon "button" at bounding box center [493, 380] width 23 height 23
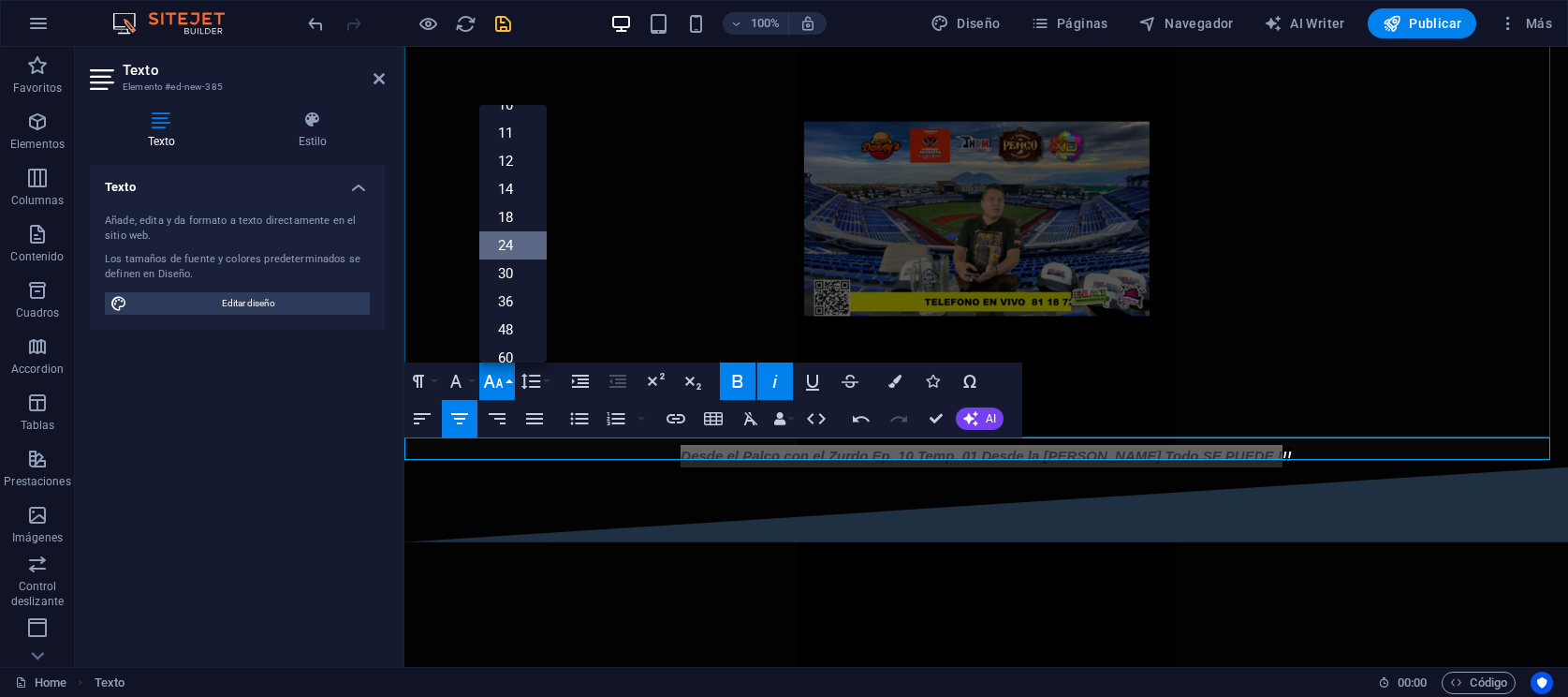
scroll to position [117, 0]
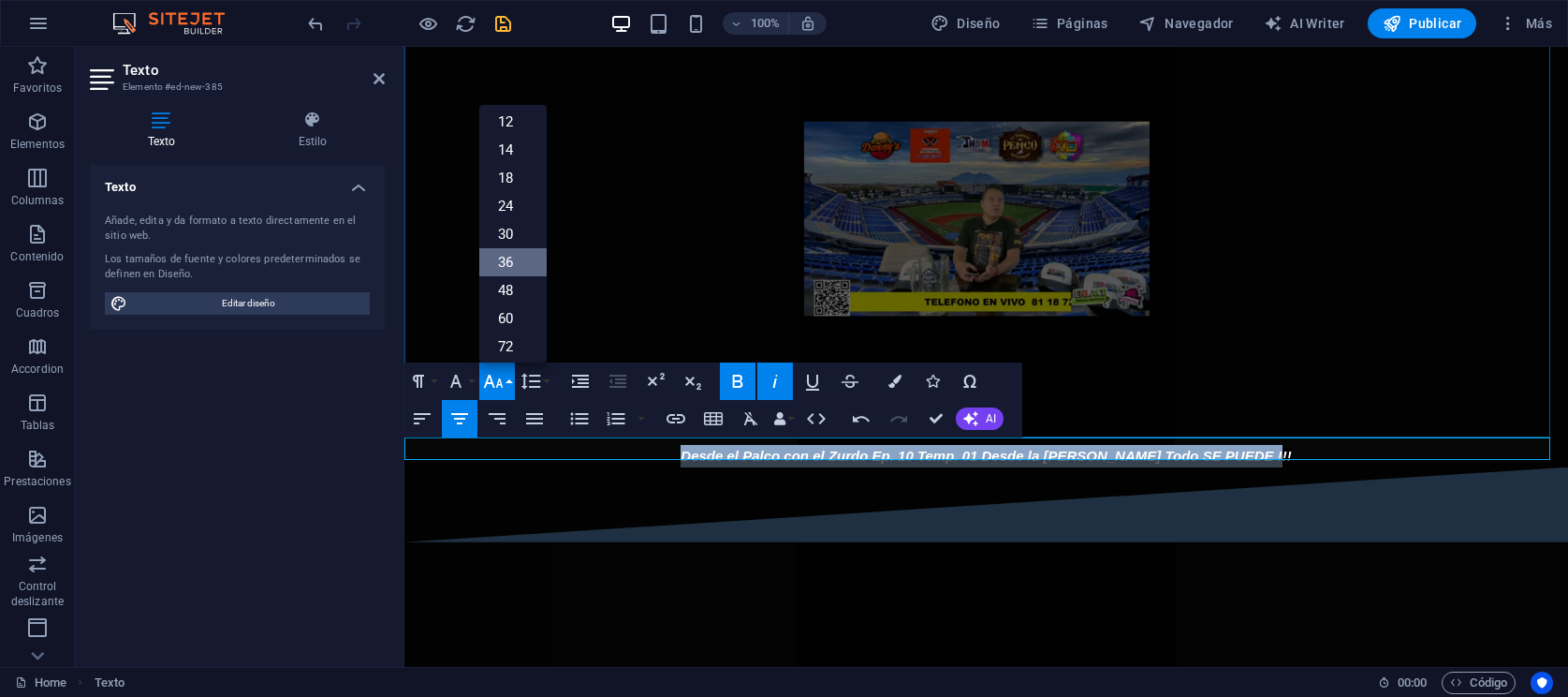
click at [522, 264] on link "36" at bounding box center [513, 262] width 68 height 28
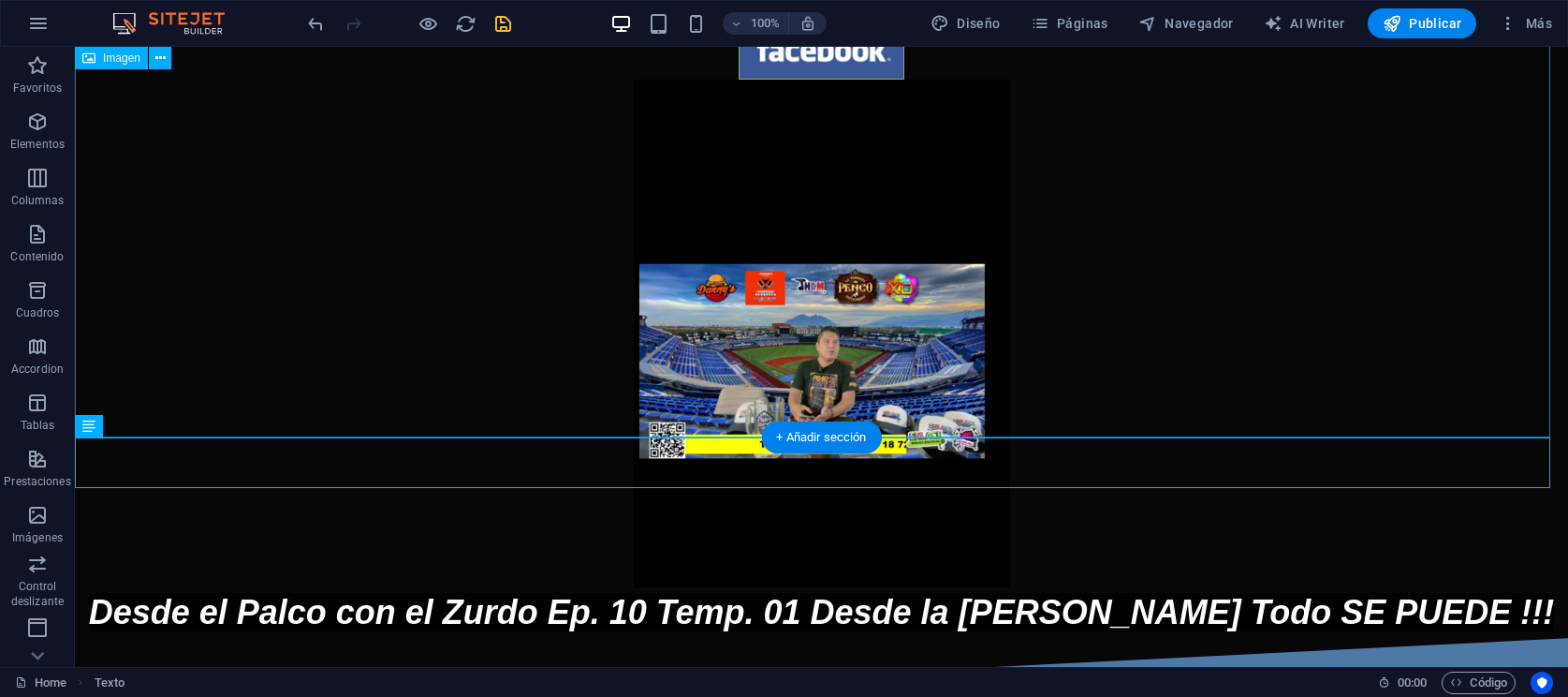
scroll to position [819, 0]
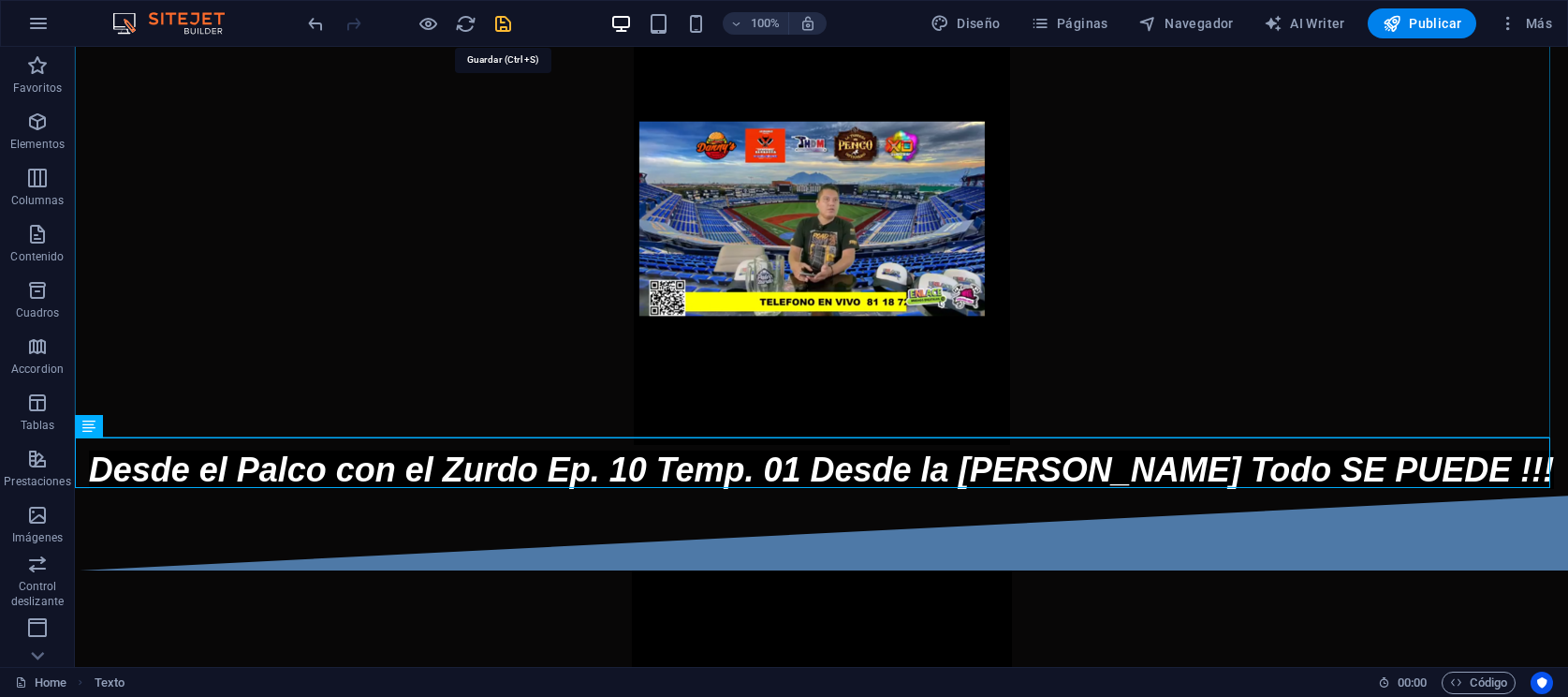
drag, startPoint x: 491, startPoint y: 20, endPoint x: 923, endPoint y: 94, distance: 438.3
click at [492, 20] on icon "save" at bounding box center [503, 24] width 22 height 22
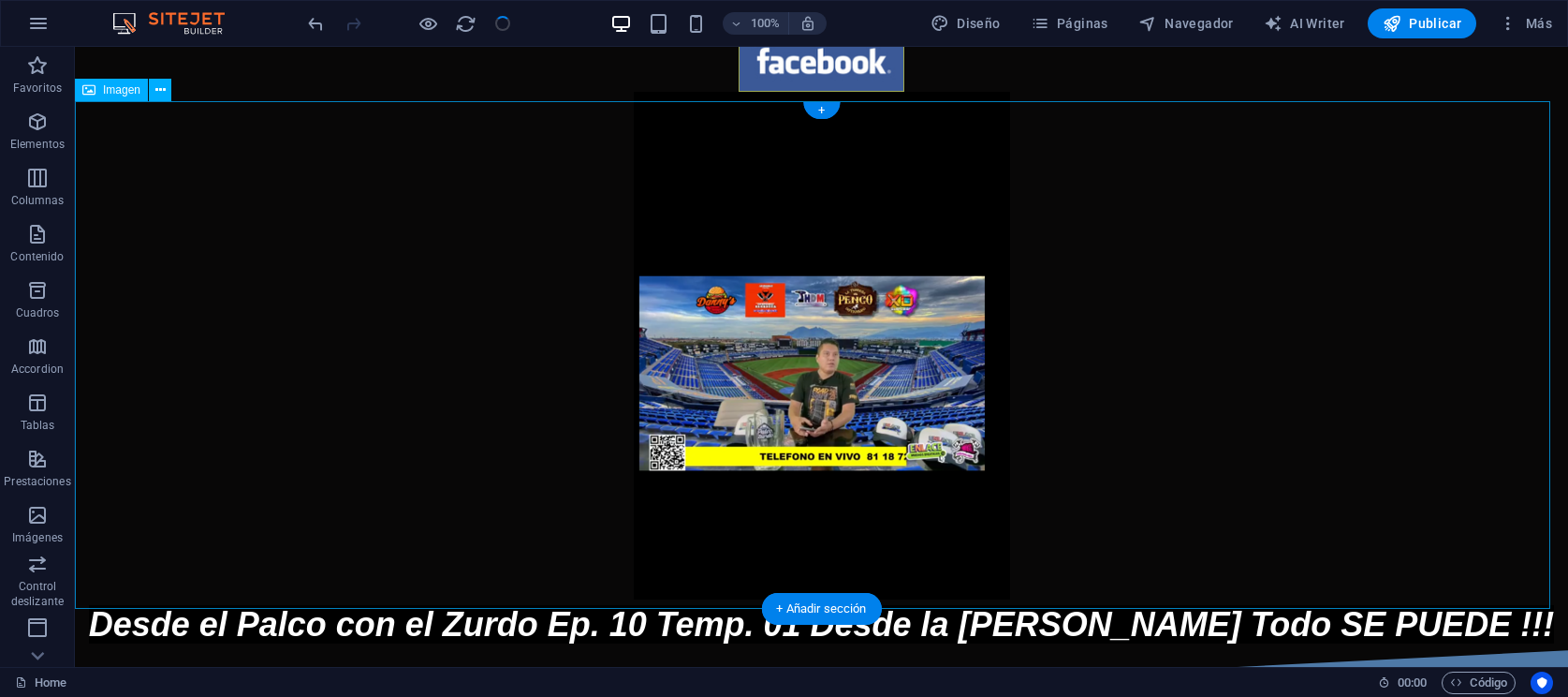
scroll to position [702, 0]
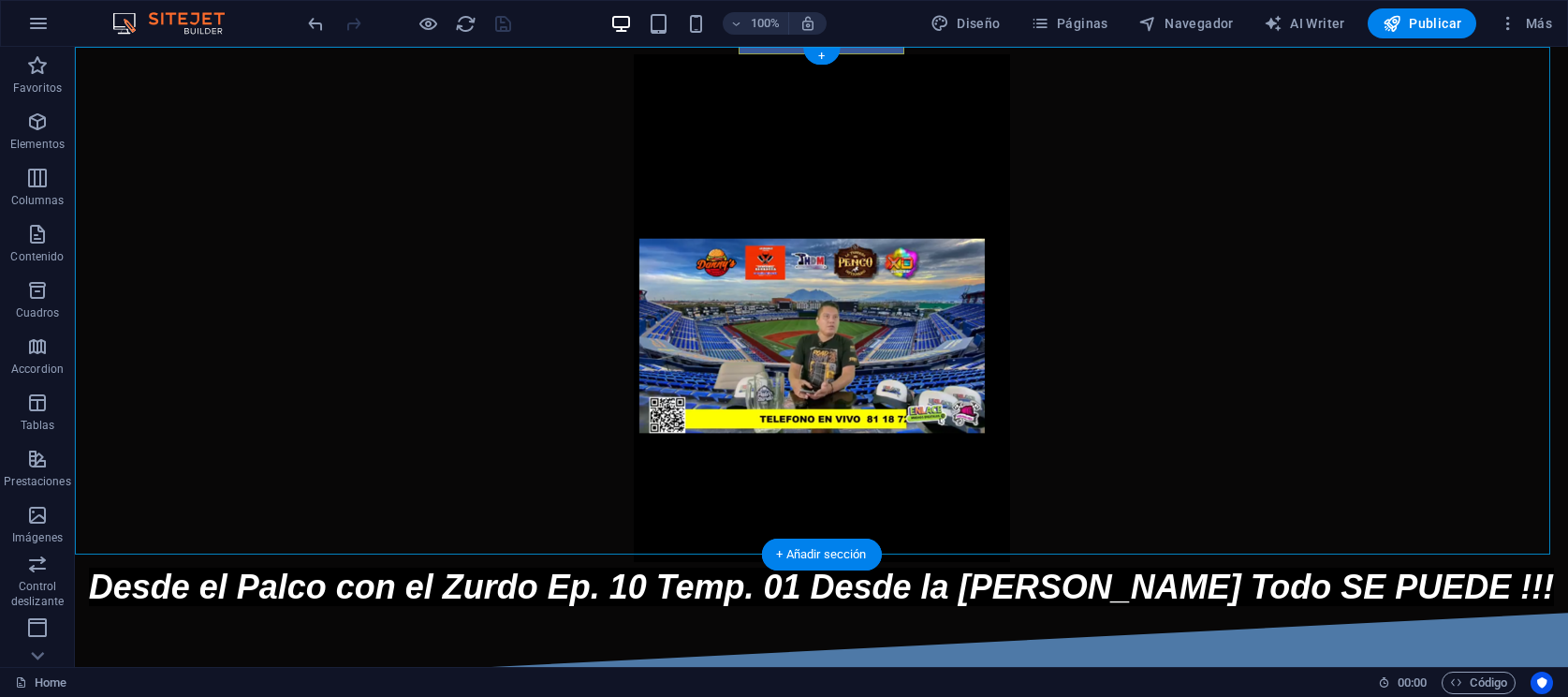
click at [779, 307] on figure at bounding box center [821, 308] width 1493 height 507
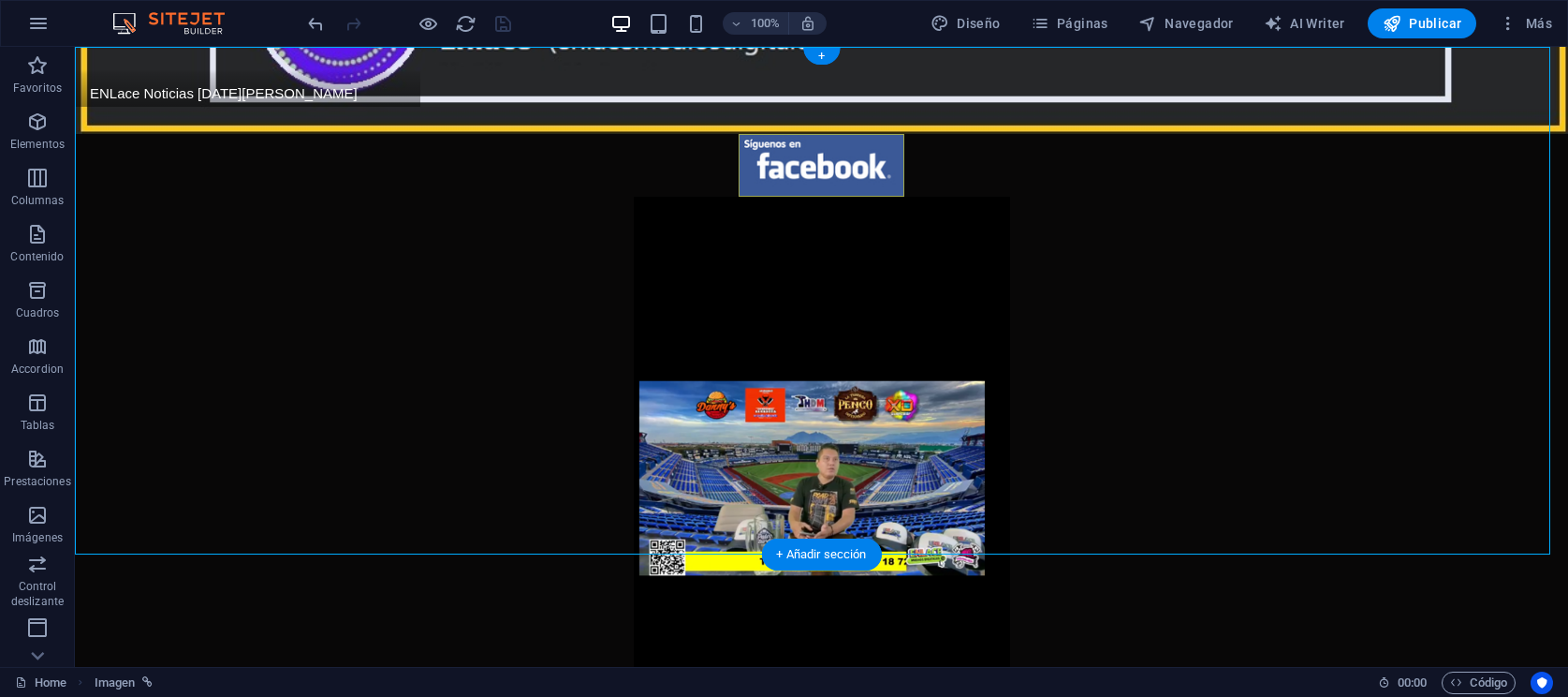
select select "px"
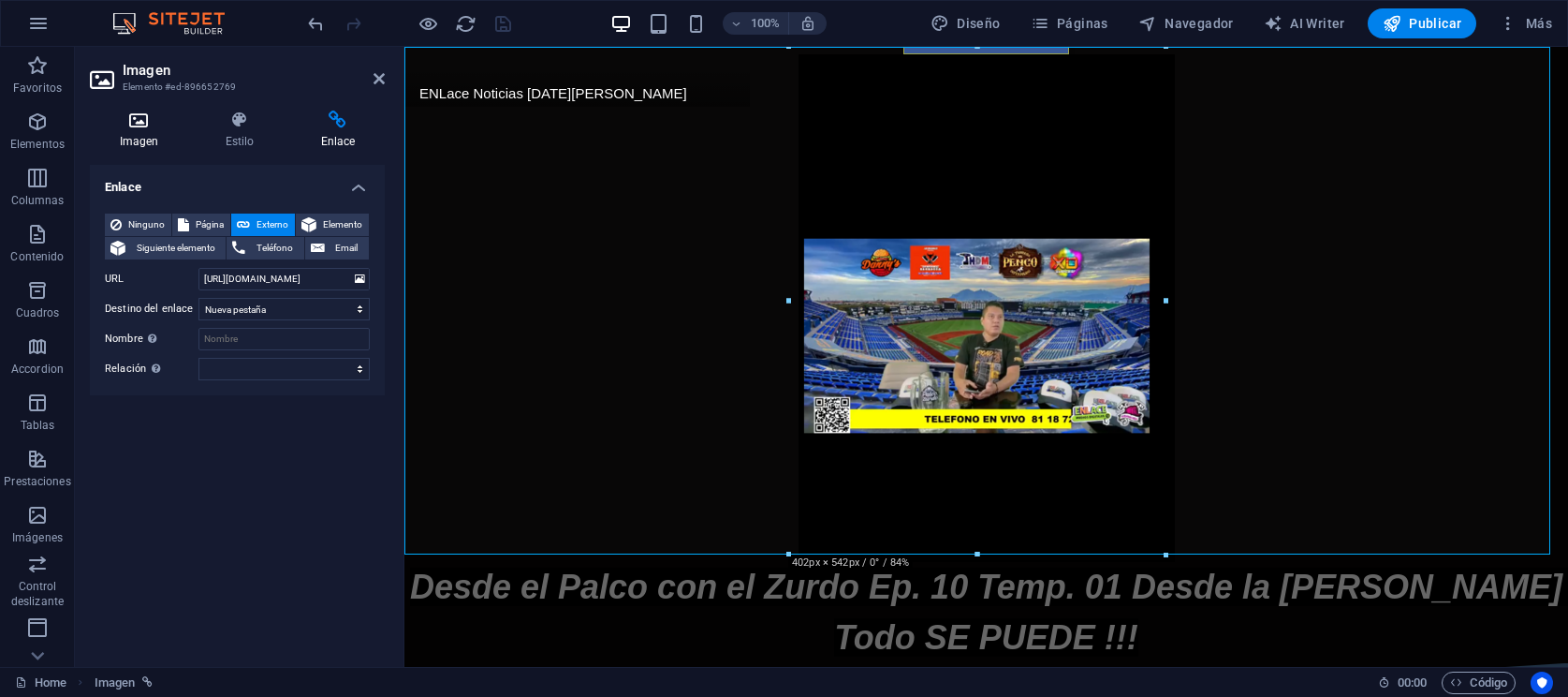
click at [145, 131] on h4 "Imagen" at bounding box center [143, 130] width 106 height 39
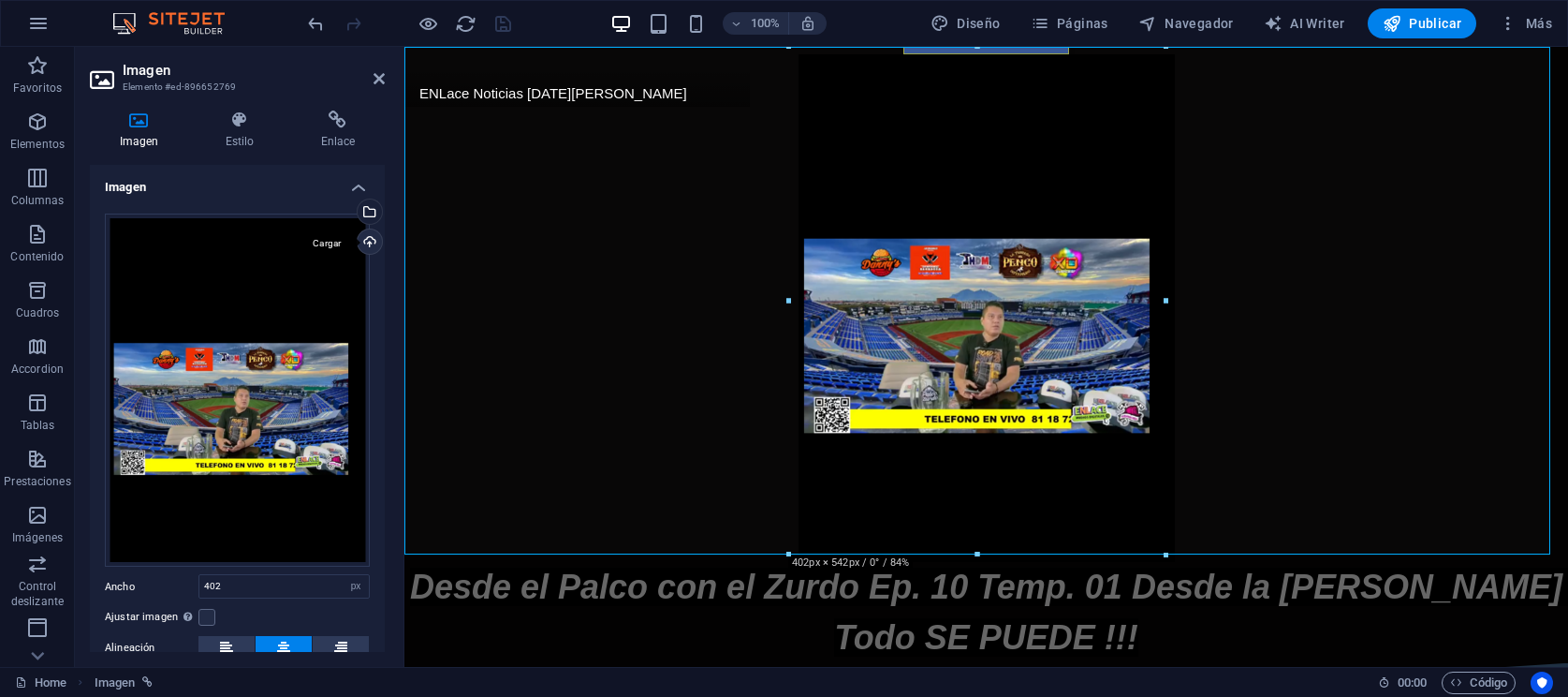
click at [368, 237] on div "Cargar" at bounding box center [368, 244] width 28 height 28
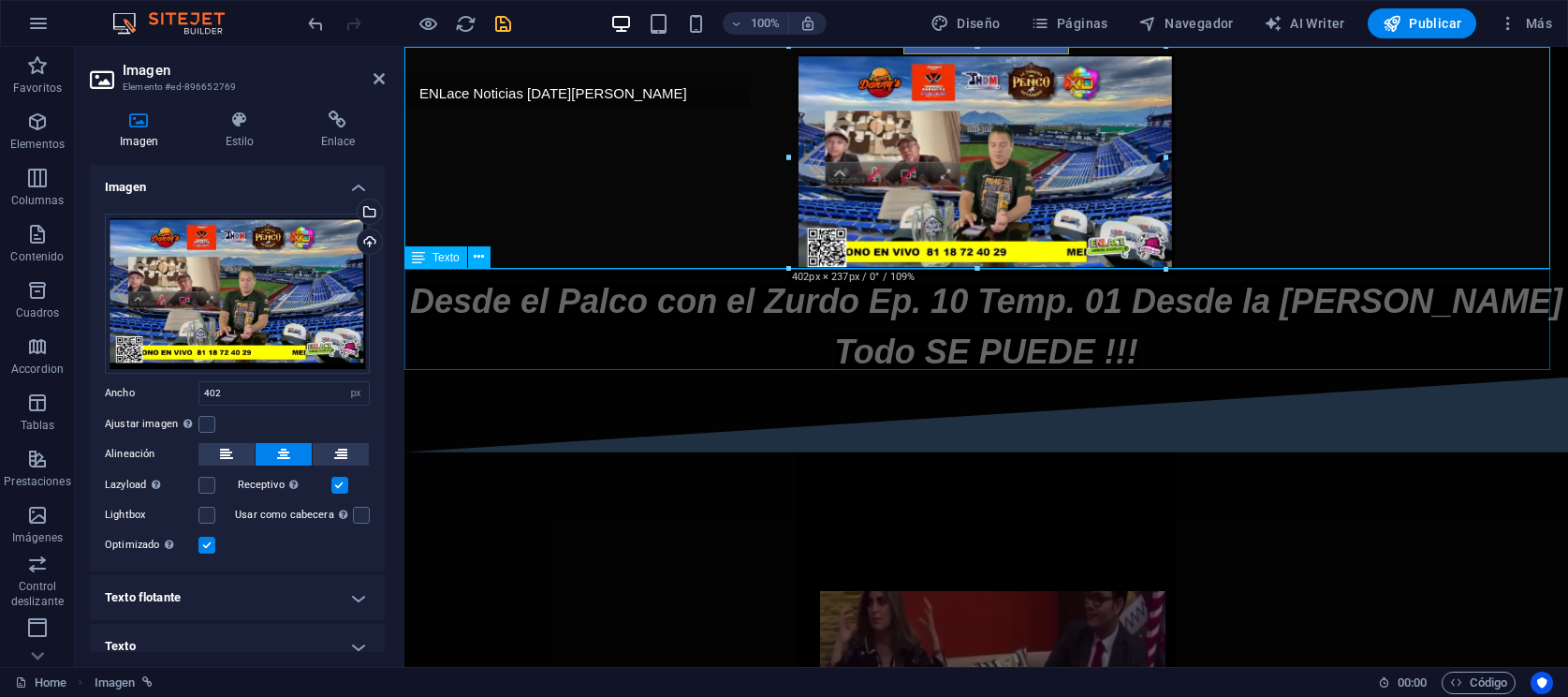
scroll to position [326, 0]
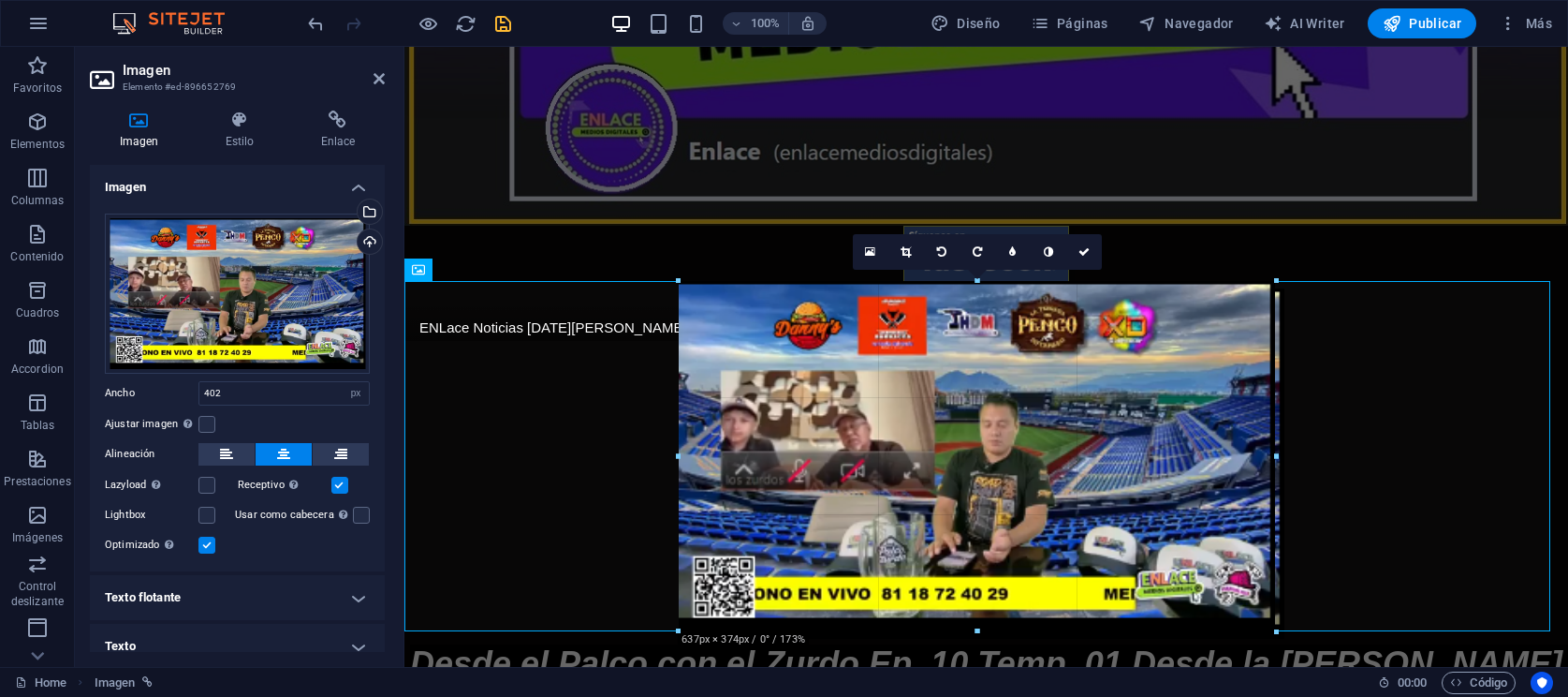
drag, startPoint x: 1169, startPoint y: 501, endPoint x: 1335, endPoint y: 631, distance: 210.8
type input "640"
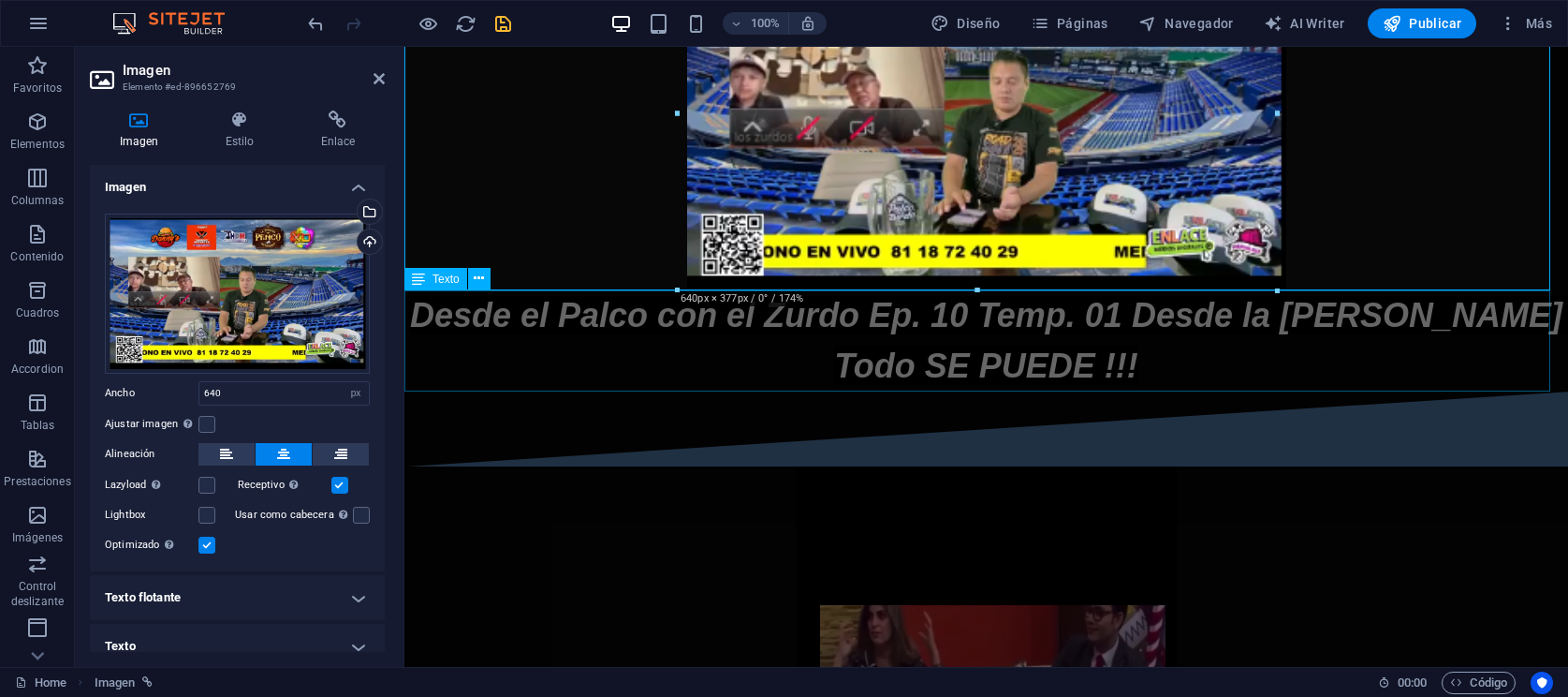
scroll to position [560, 0]
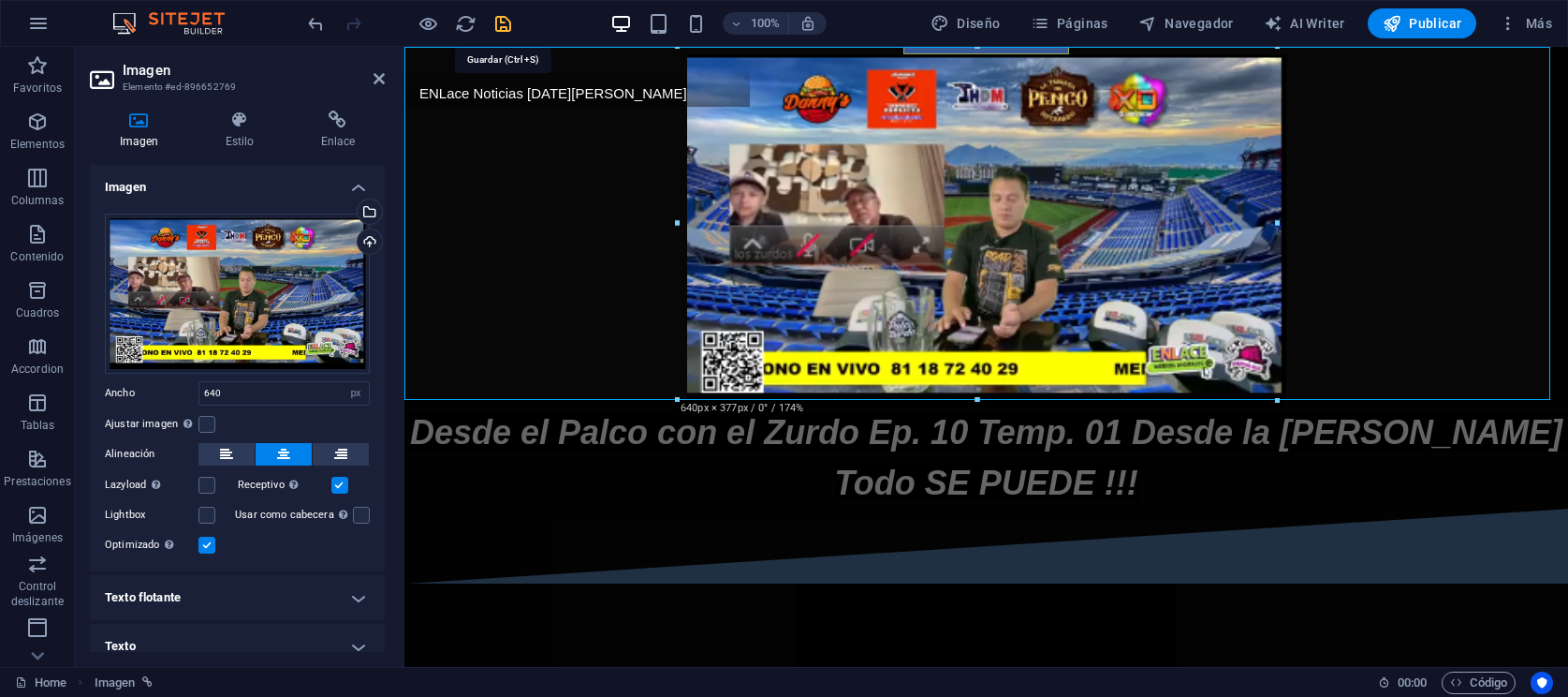
drag, startPoint x: 506, startPoint y: 23, endPoint x: 576, endPoint y: 33, distance: 70.7
click at [506, 23] on icon "save" at bounding box center [503, 24] width 22 height 22
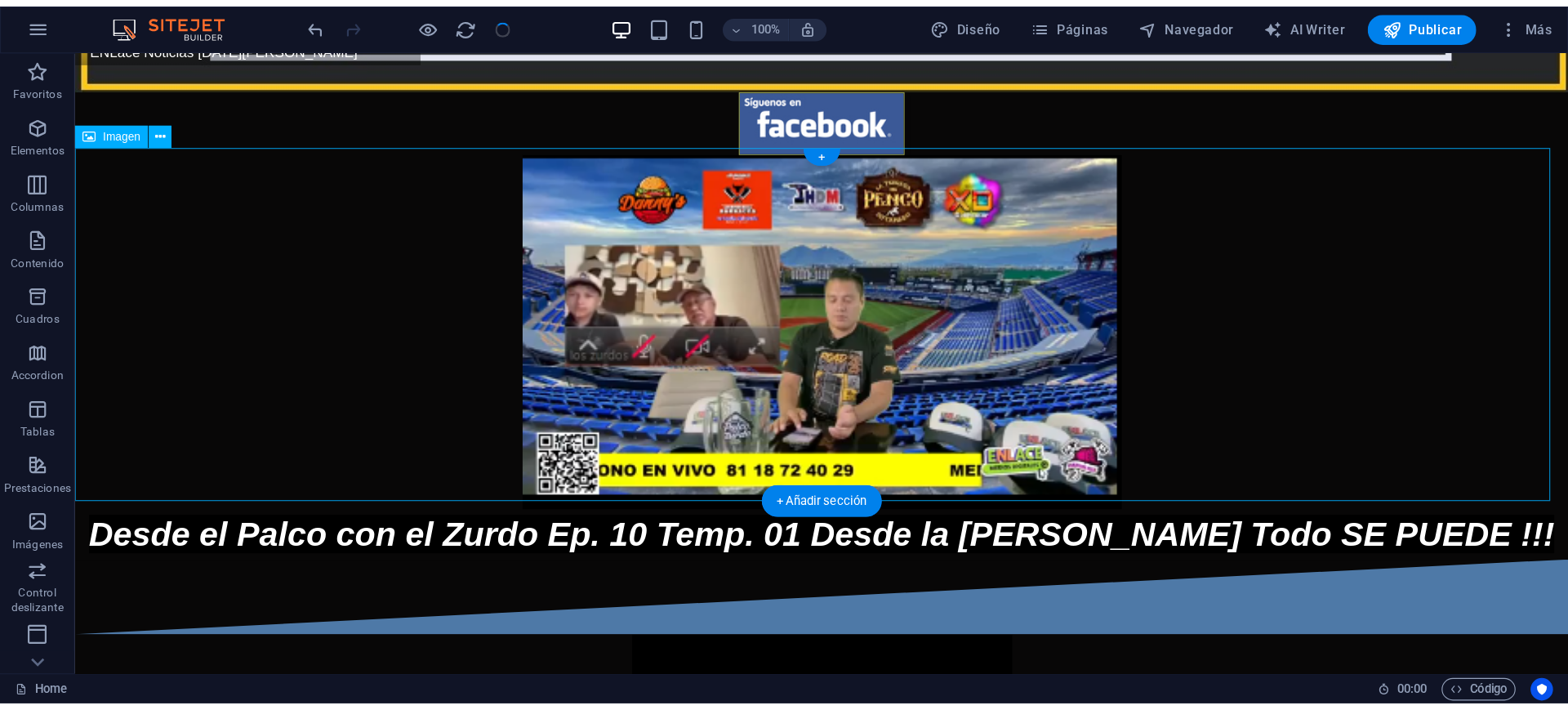
scroll to position [409, 0]
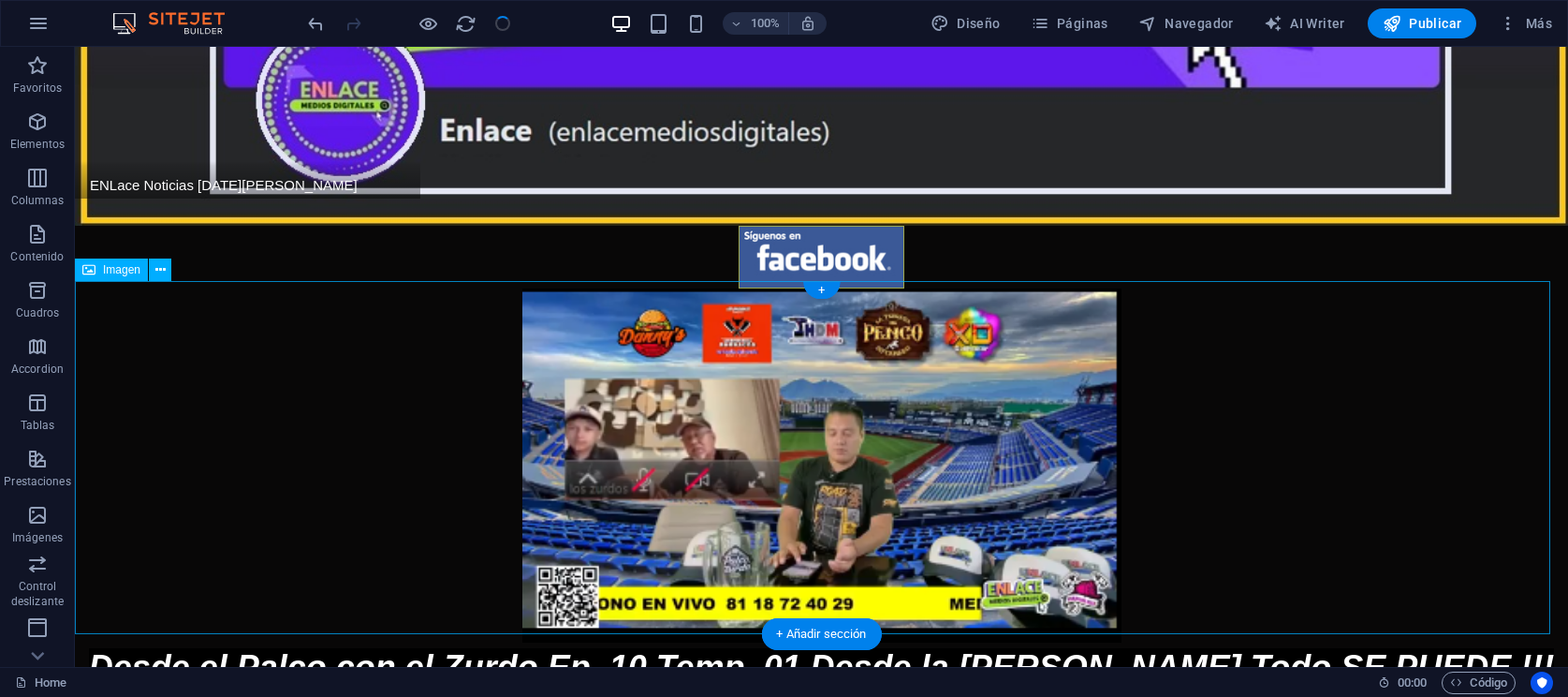
click at [829, 345] on figure at bounding box center [821, 464] width 1493 height 352
select select "px"
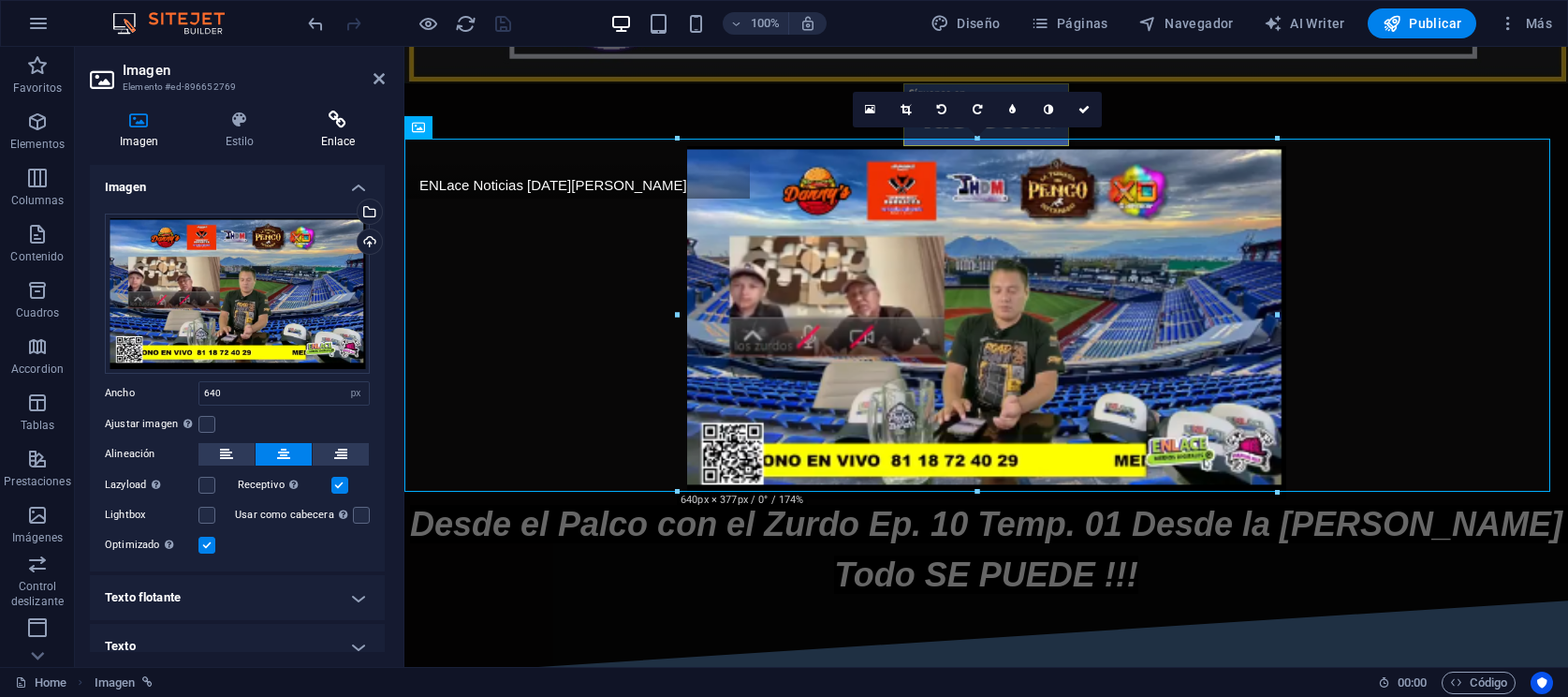
click at [317, 120] on icon at bounding box center [339, 120] width 94 height 19
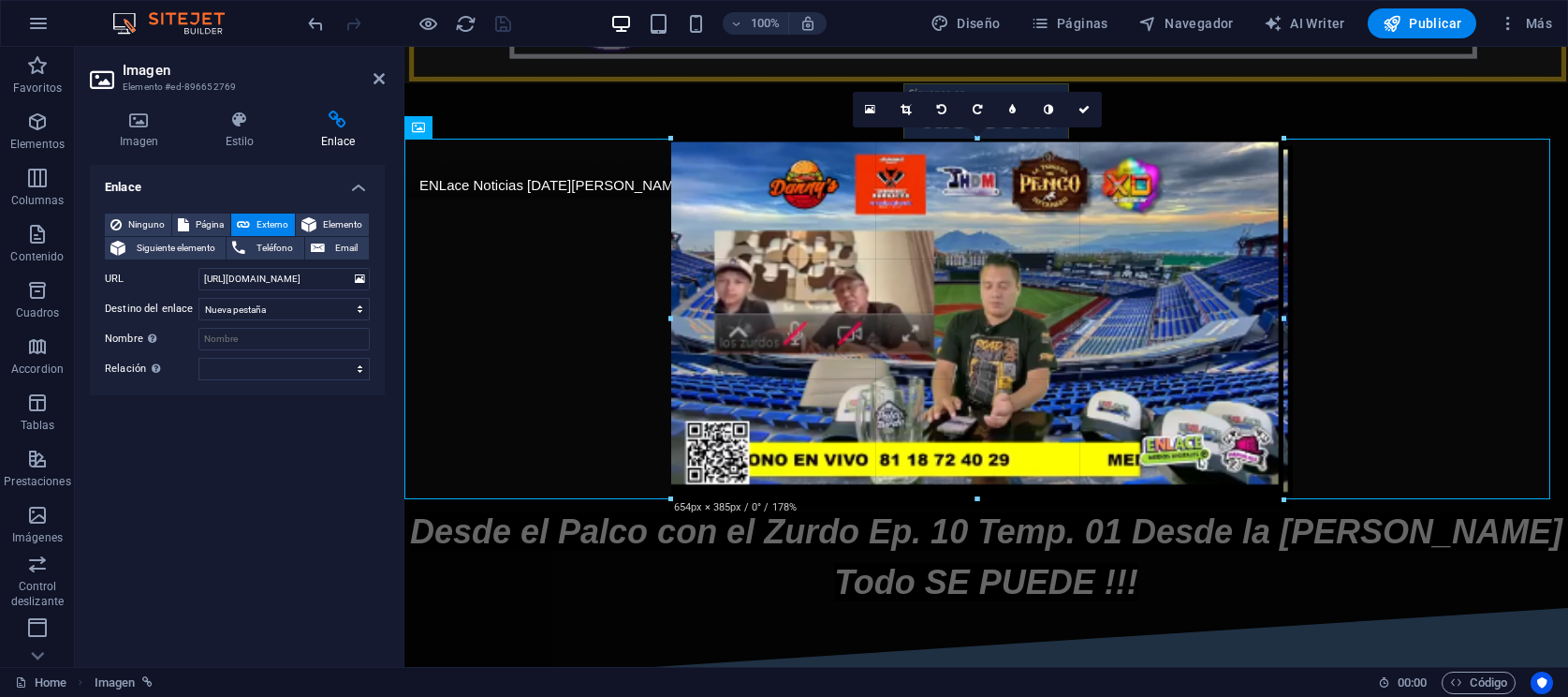
drag, startPoint x: 1275, startPoint y: 487, endPoint x: 1289, endPoint y: 500, distance: 19.1
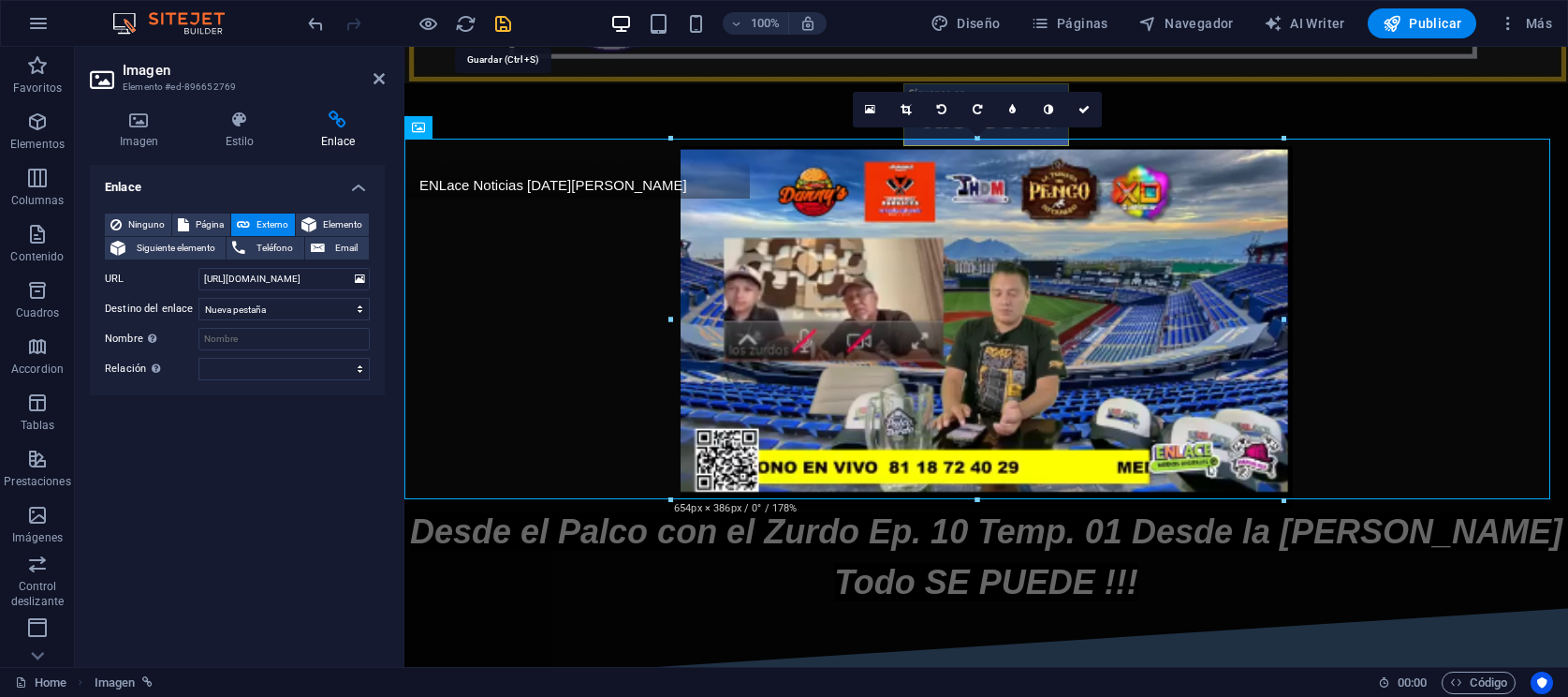
click at [512, 28] on icon "save" at bounding box center [503, 24] width 22 height 22
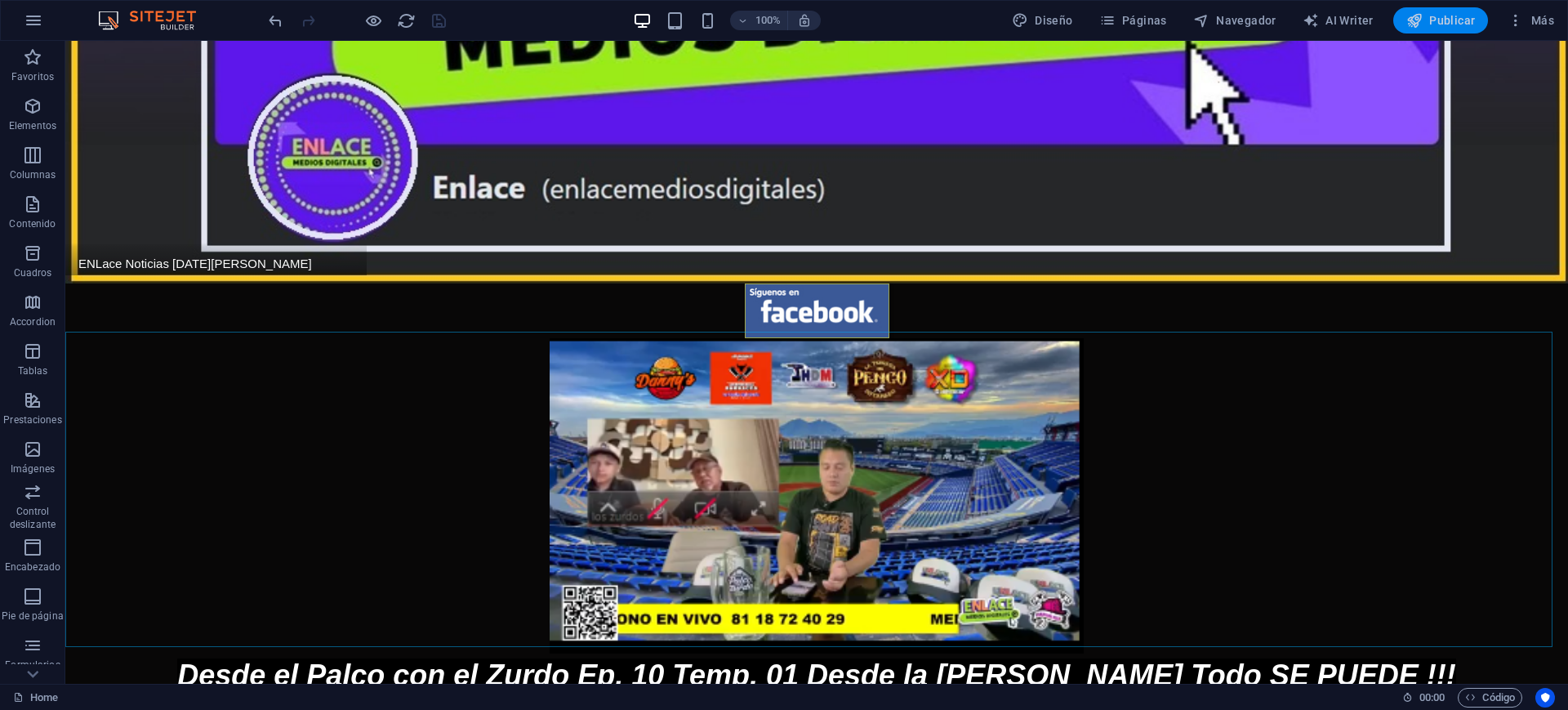
click at [1436, 20] on span "Publicar" at bounding box center [1442, 20] width 70 height 17
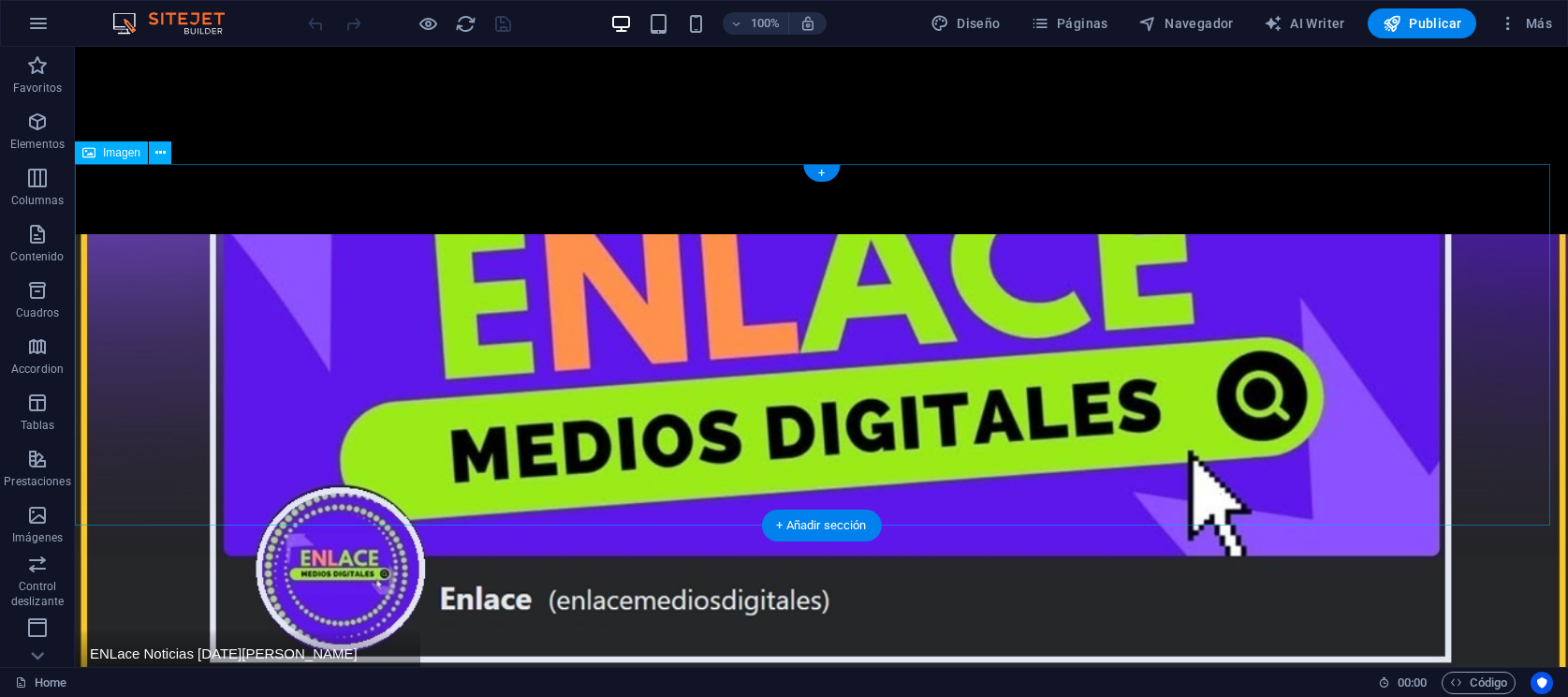
scroll to position [585, 0]
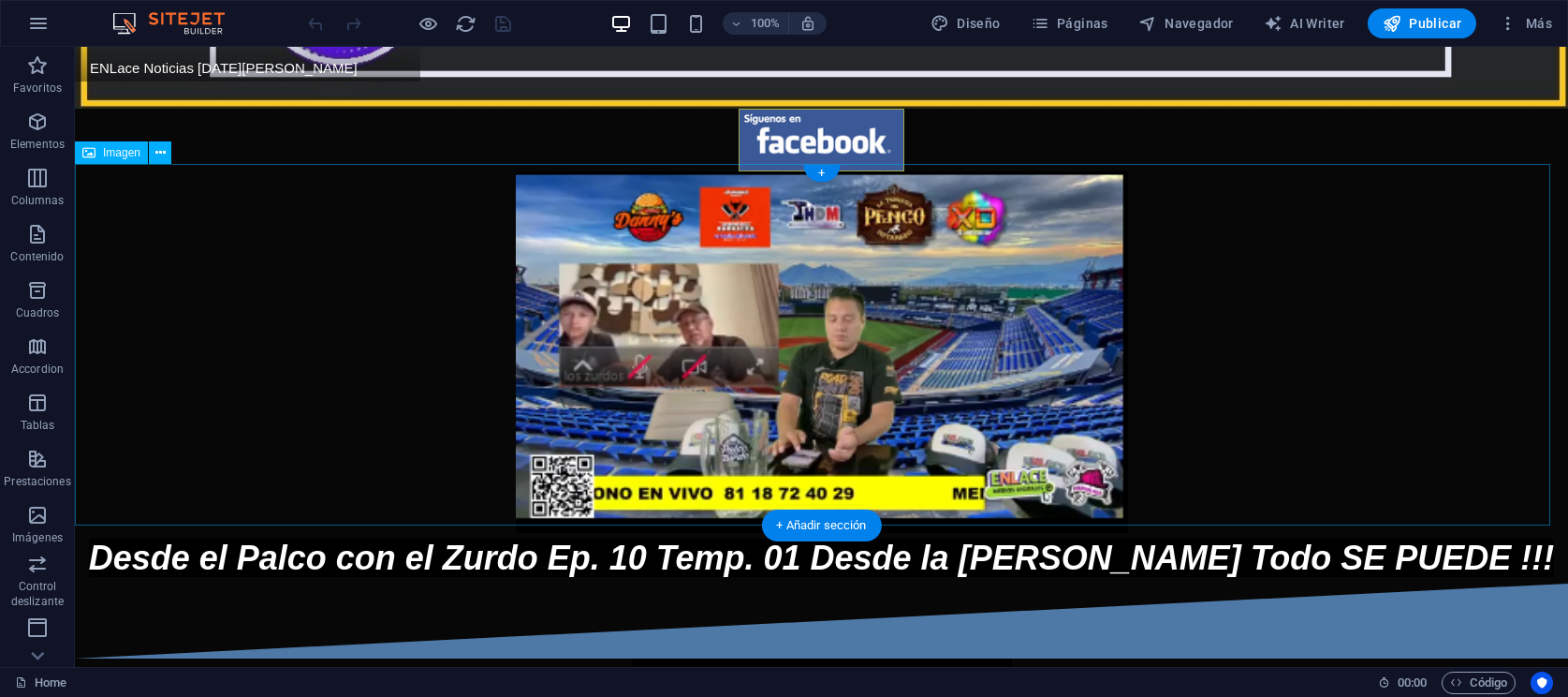
click at [901, 234] on figure at bounding box center [821, 352] width 1493 height 361
select select "px"
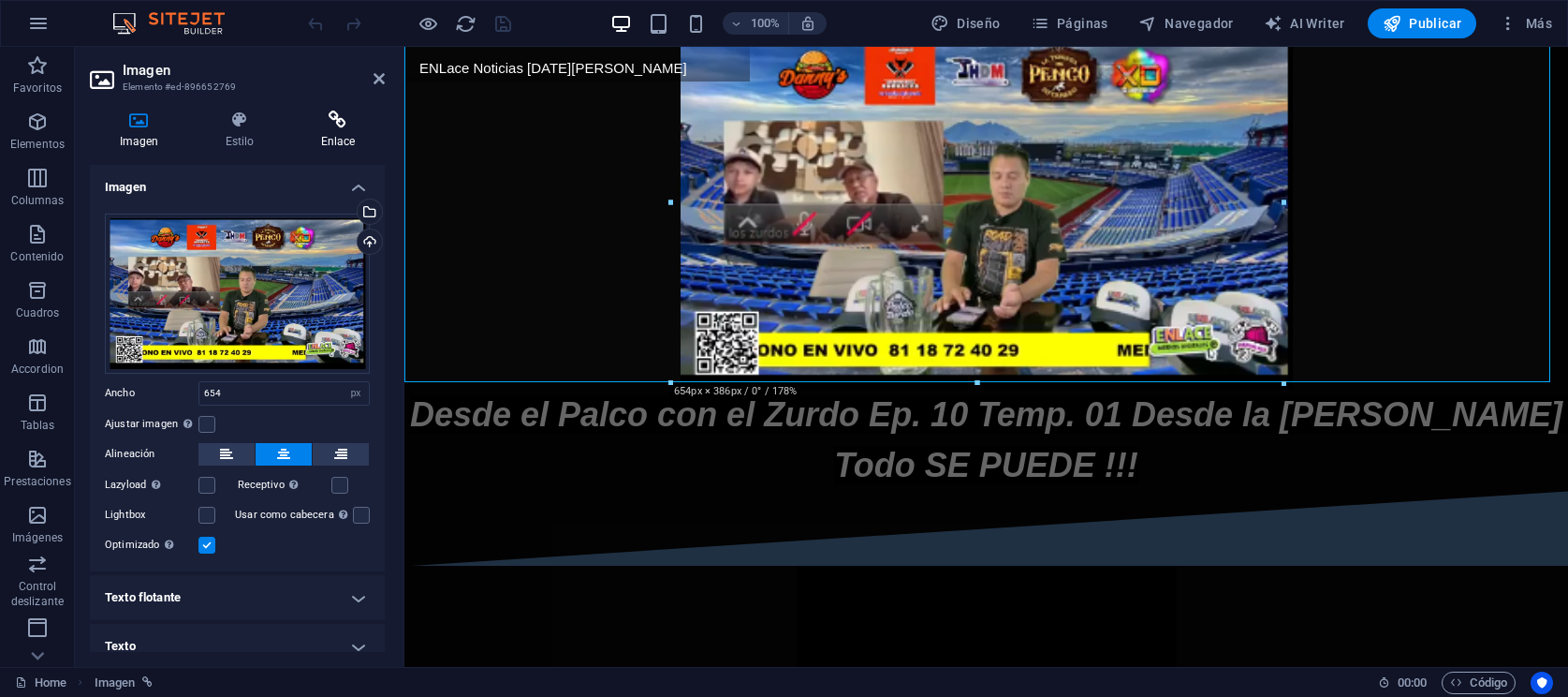
click at [344, 136] on h4 "Enlace" at bounding box center [339, 130] width 94 height 39
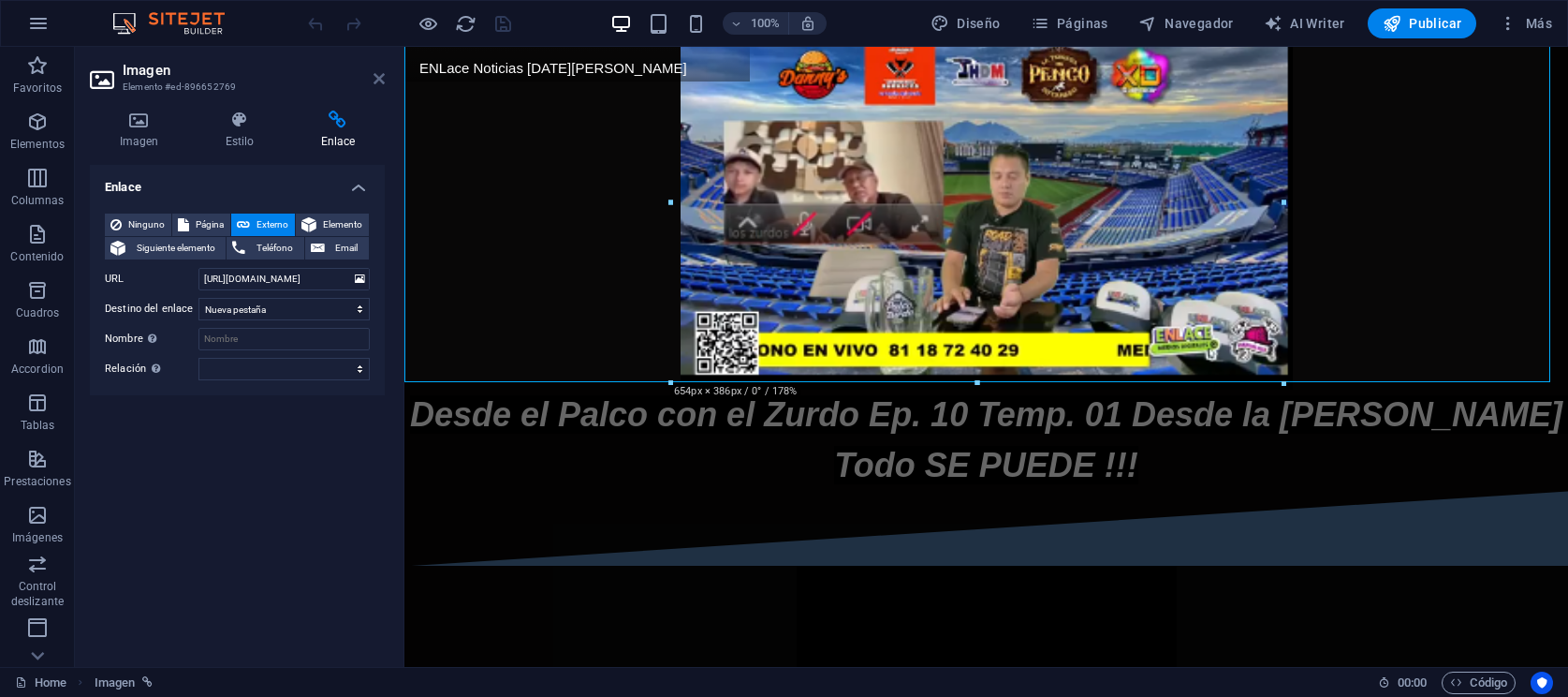
click at [374, 78] on icon at bounding box center [379, 78] width 11 height 15
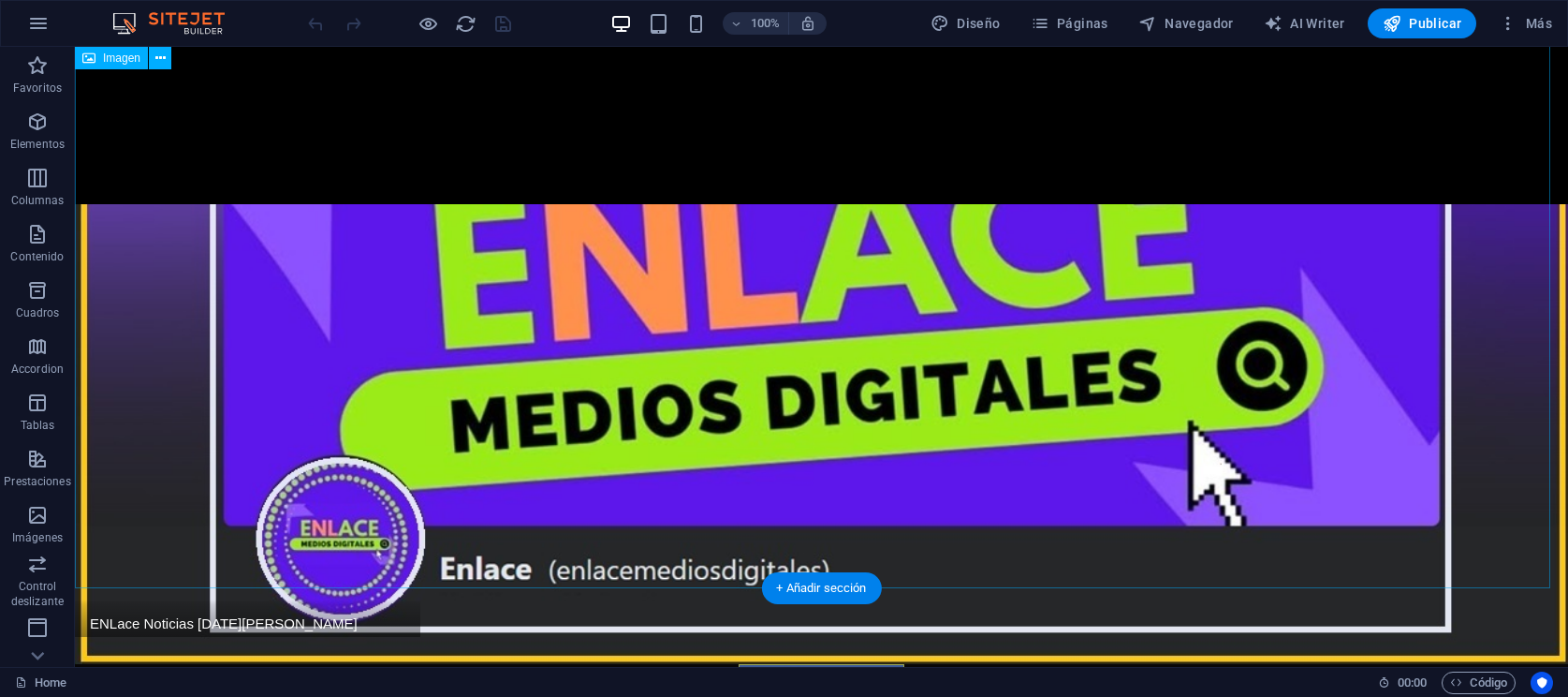
scroll to position [0, 0]
